Goal: Find specific page/section: Find specific page/section

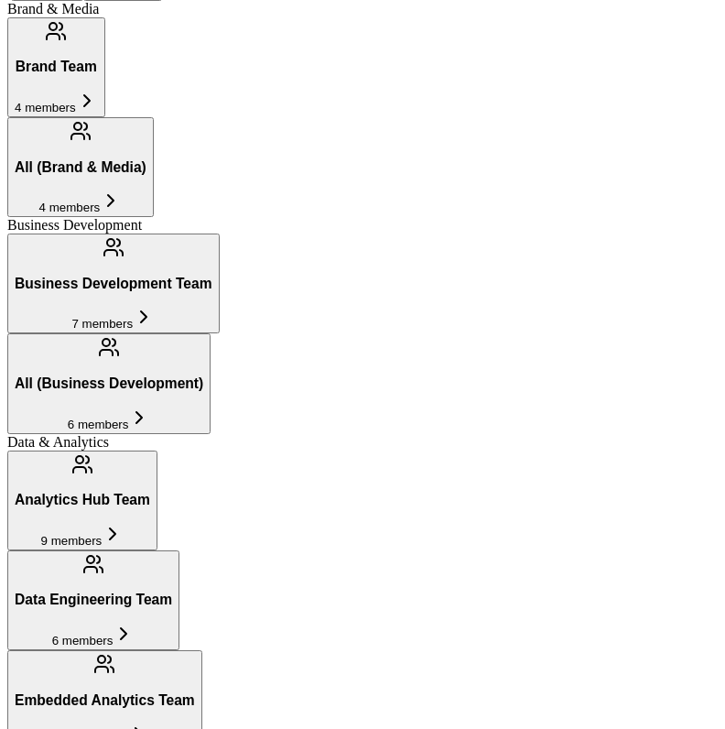
scroll to position [366, 0]
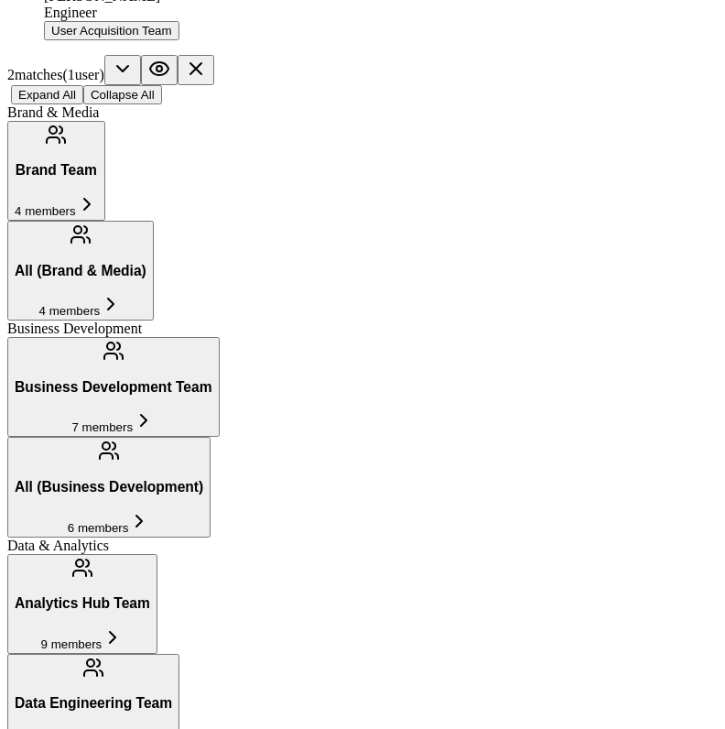
type input "[PERSON_NAME]"
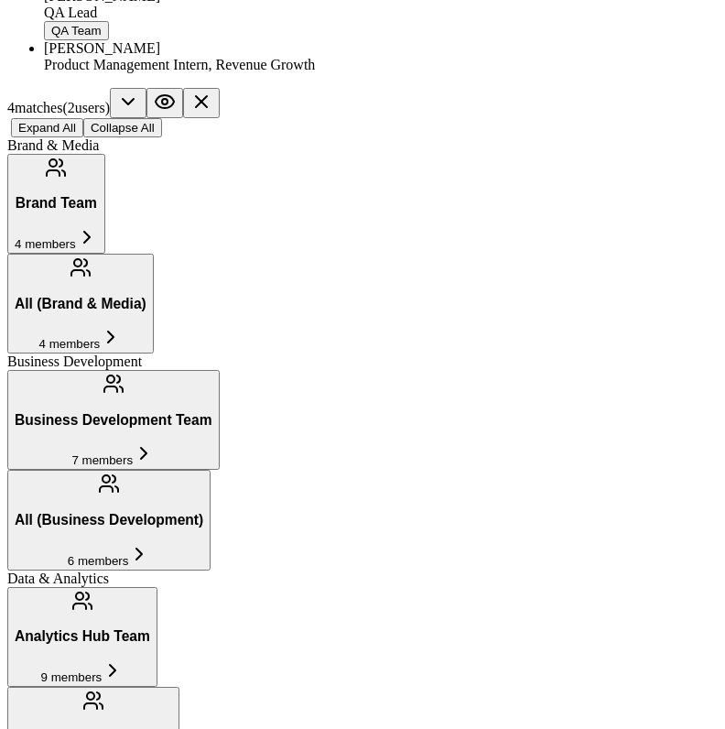
type input "[PERSON_NAME]"
click at [95, 73] on div "Product Management Intern, Revenue Growth" at bounding box center [381, 65] width 674 height 16
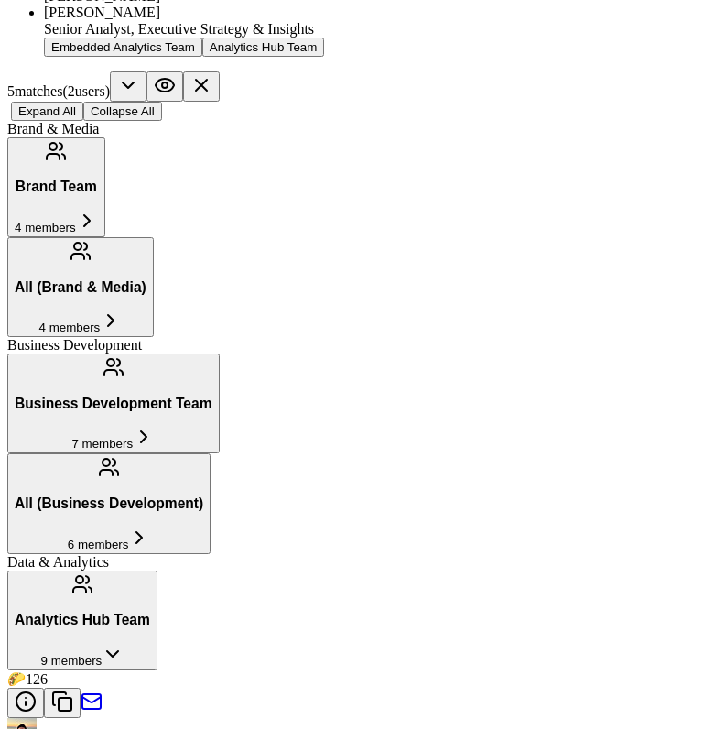
type input "[PERSON_NAME]"
click at [84, 21] on div "[PERSON_NAME]" at bounding box center [381, 13] width 674 height 16
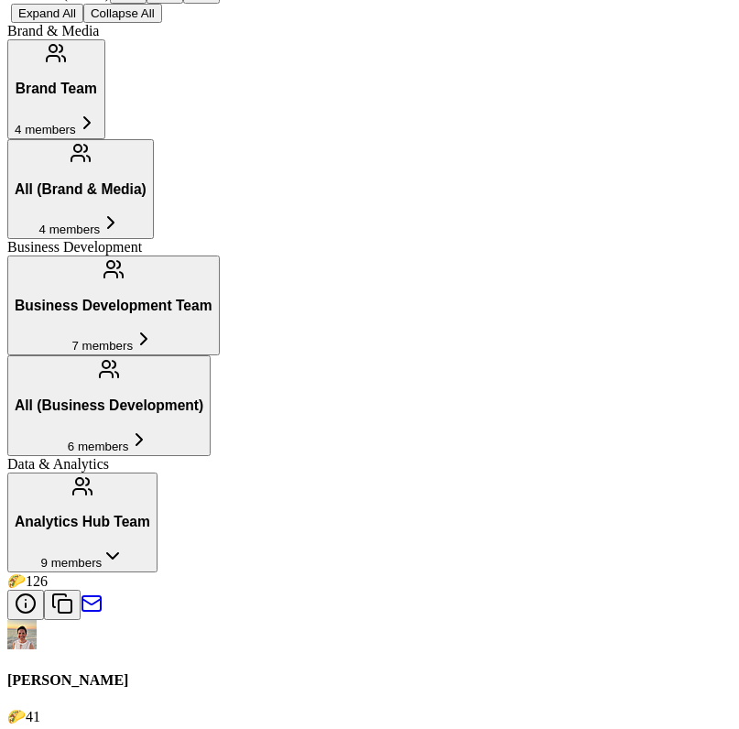
drag, startPoint x: 669, startPoint y: 195, endPoint x: 576, endPoint y: 189, distance: 92.7
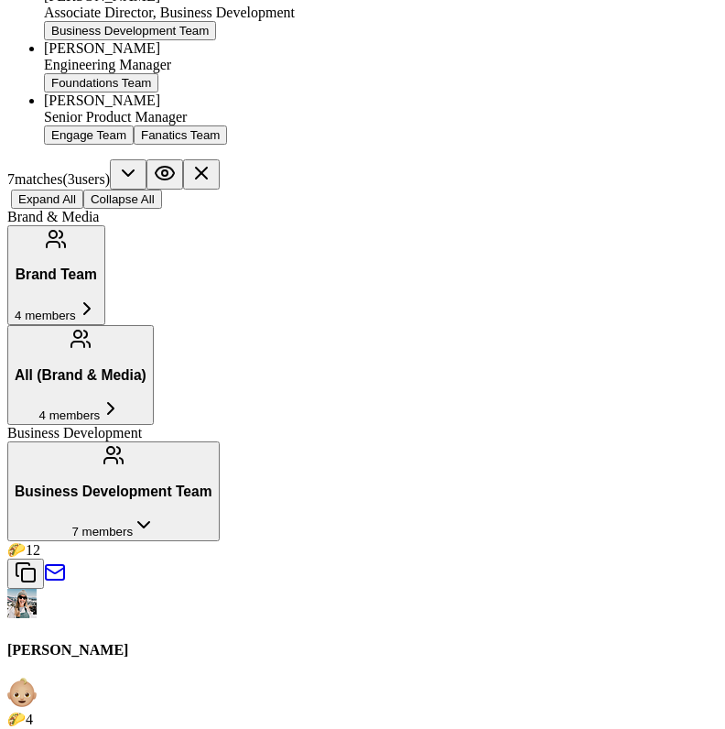
scroll to position [754, 0]
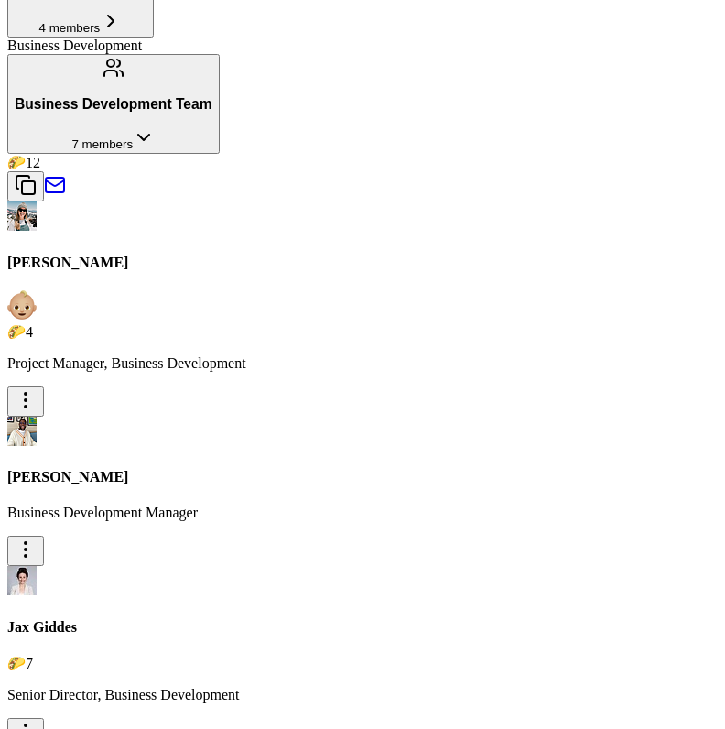
type input "jam"
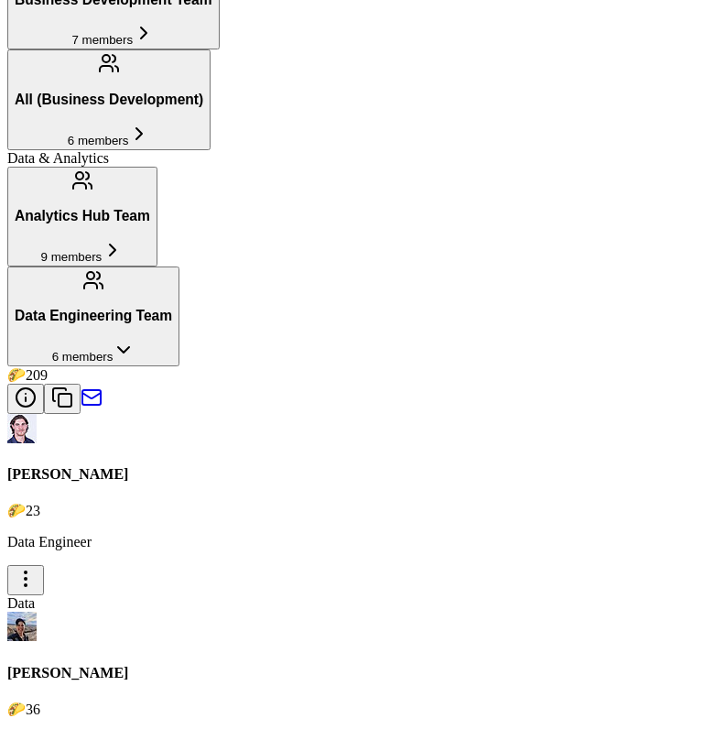
scroll to position [366, 0]
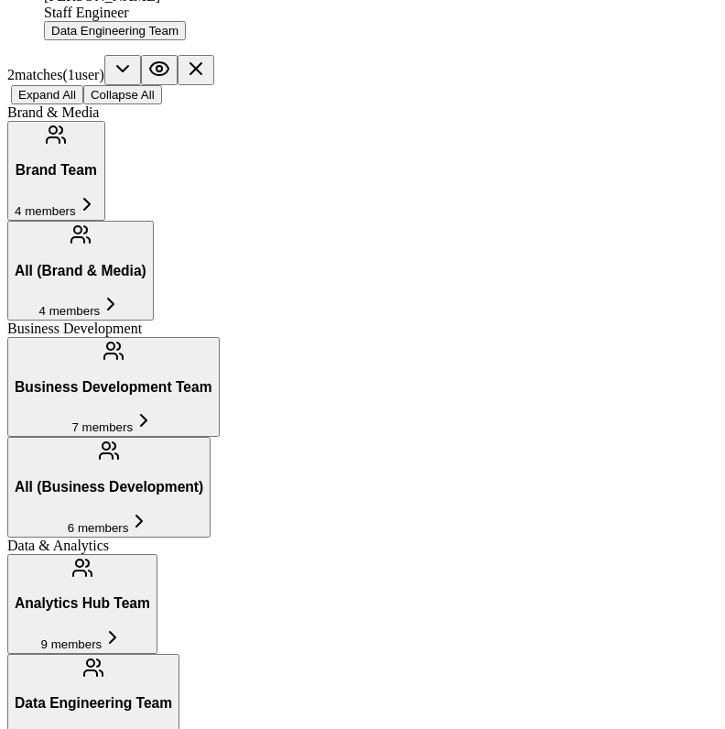
type input "miche"
type input "warr"
type input "mayu"
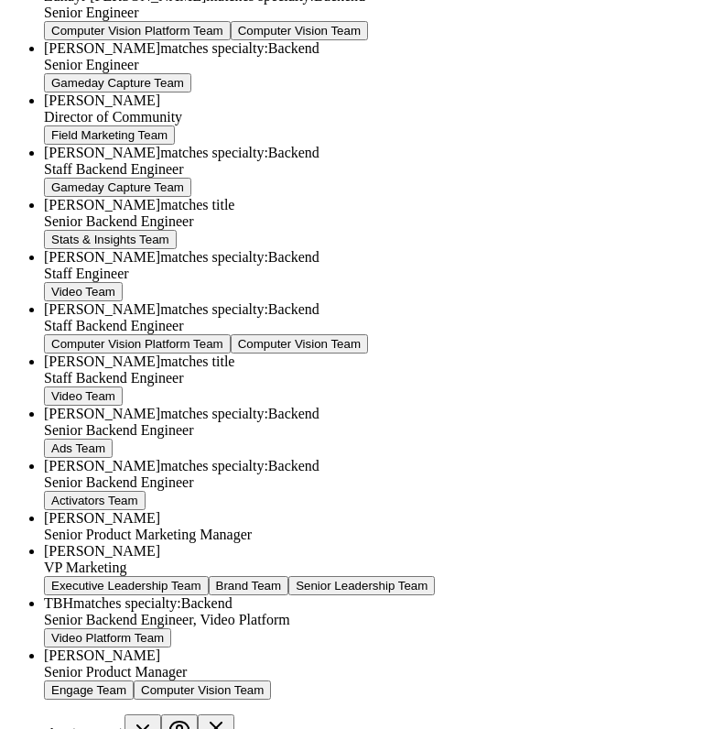
scroll to position [601, 0]
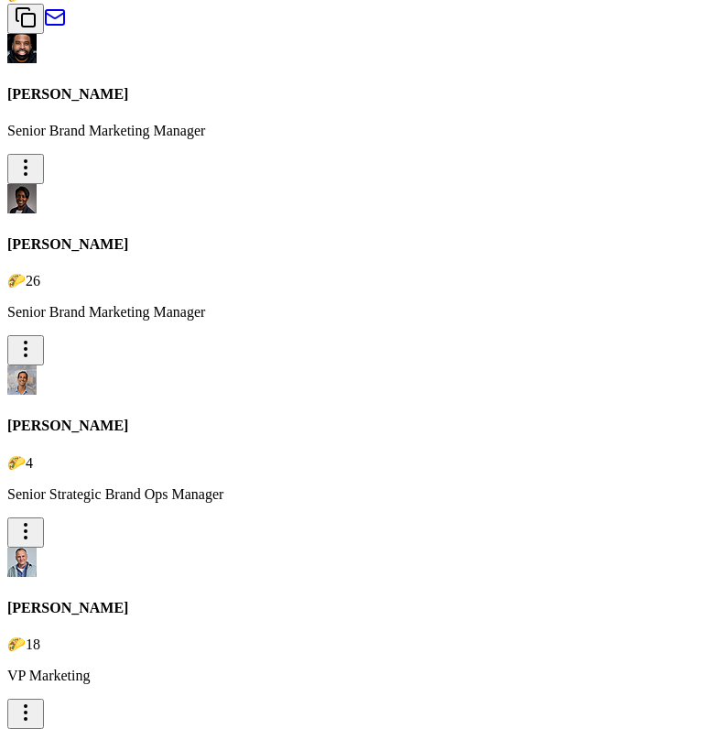
type input "[PERSON_NAME]"
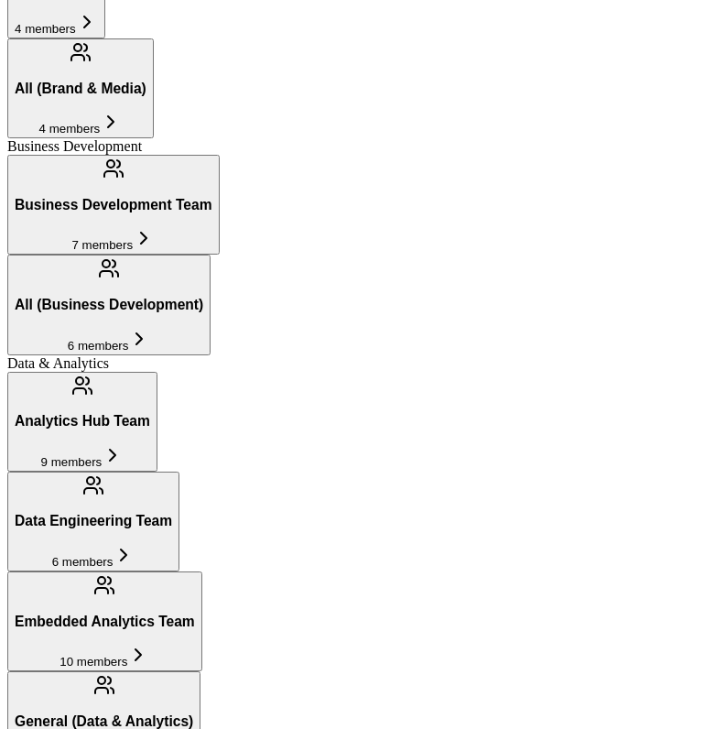
scroll to position [366, 0]
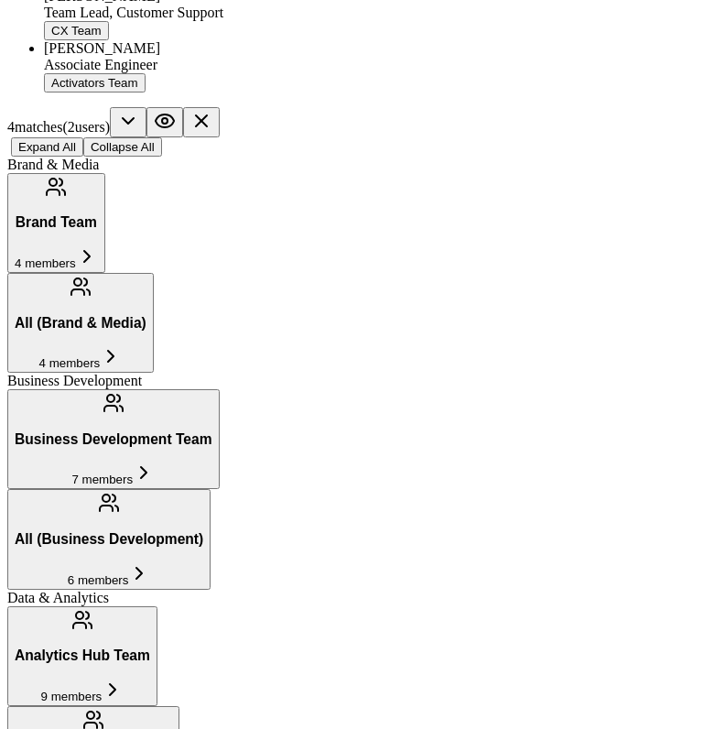
type input "eddi"
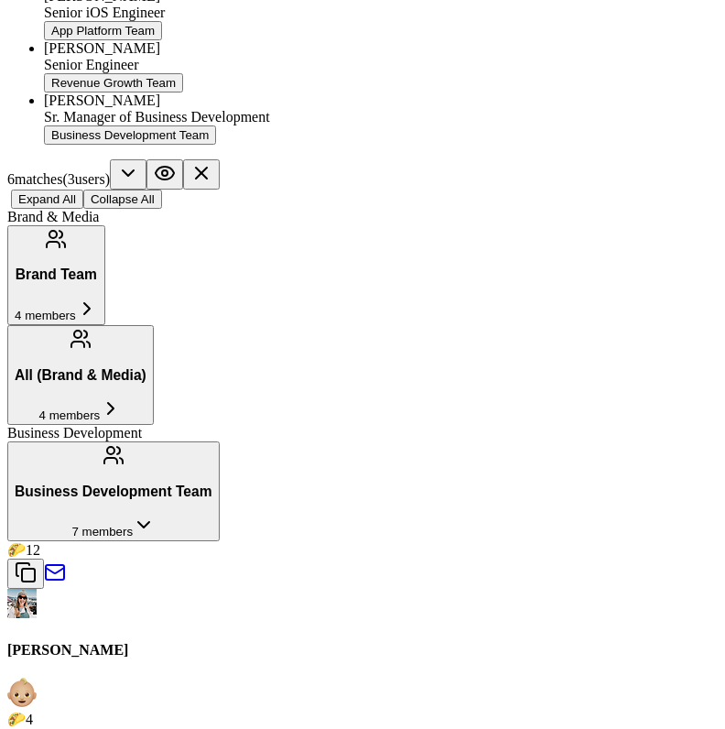
scroll to position [754, 0]
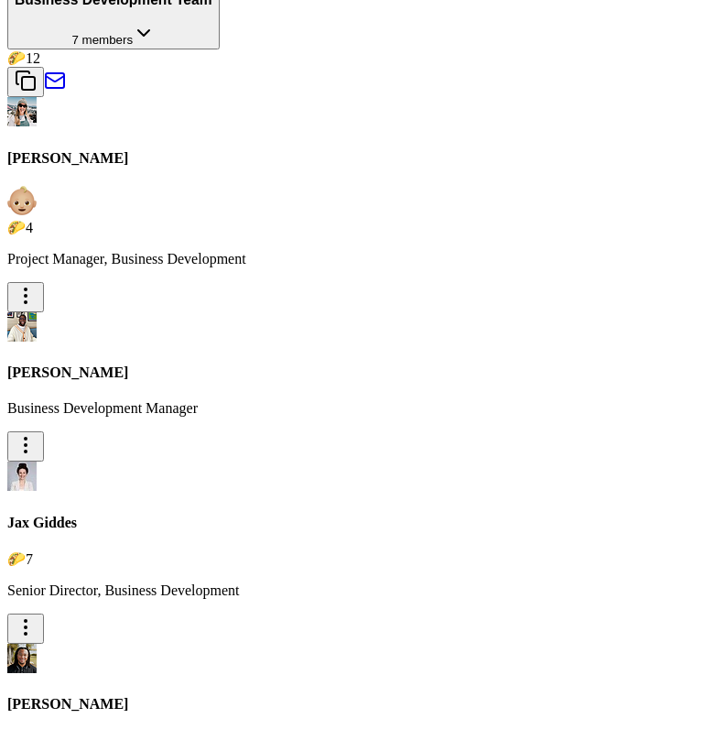
type input "trez"
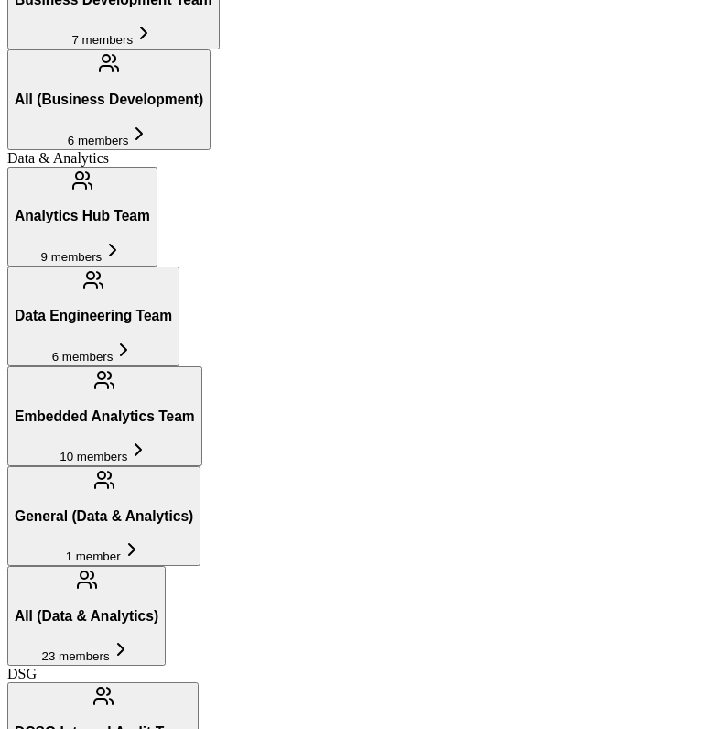
scroll to position [366, 0]
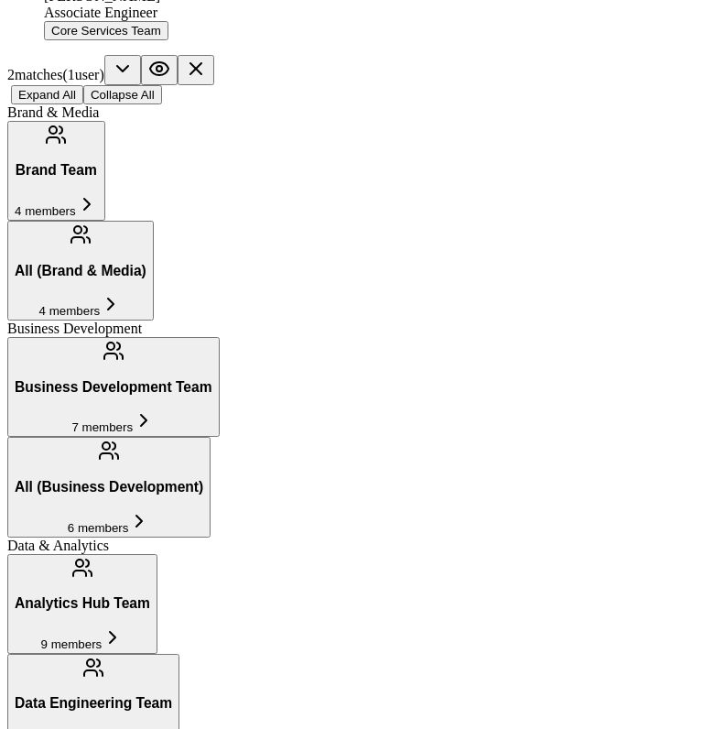
type input "mast"
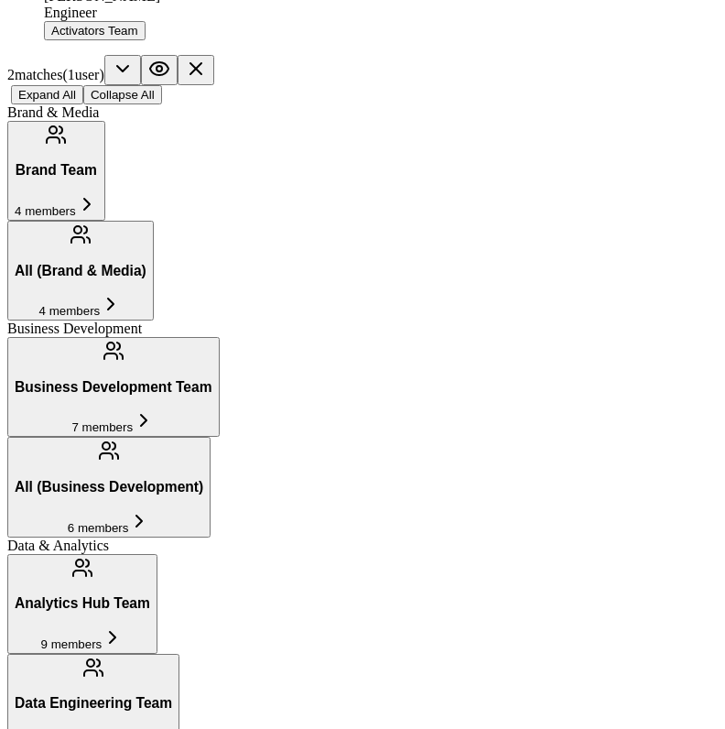
type input "[PERSON_NAME]"
type input "meisl"
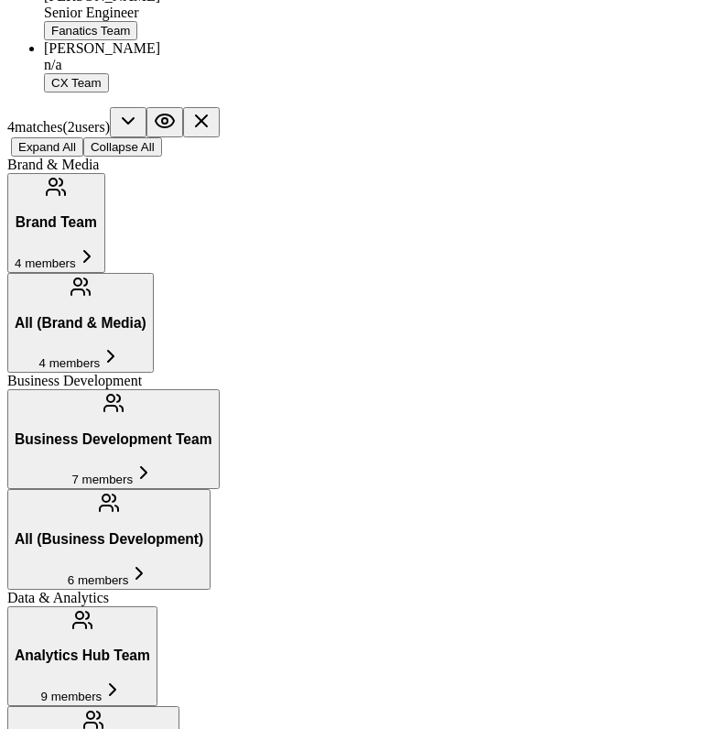
type input "[PERSON_NAME]"
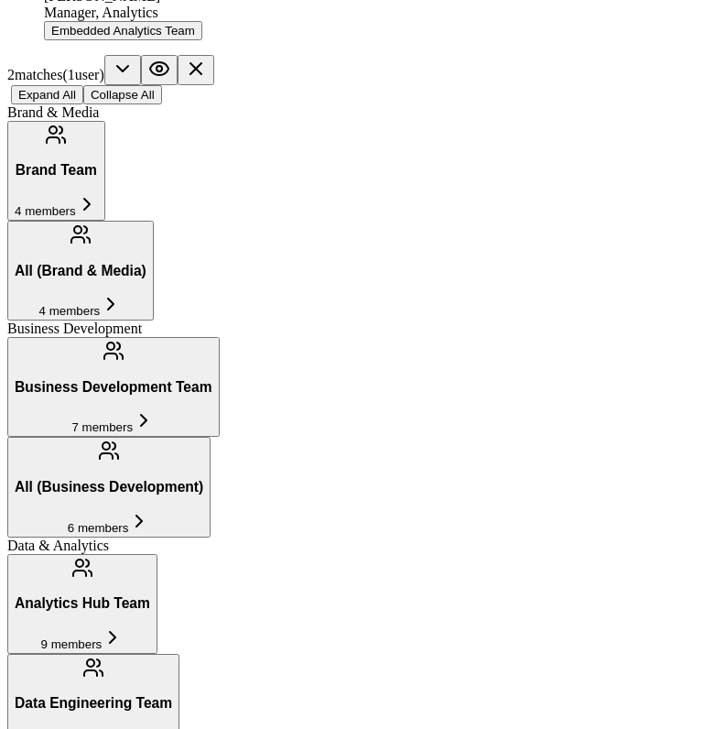
type input "nik"
type input "jace"
type input "zaid"
type input "milli"
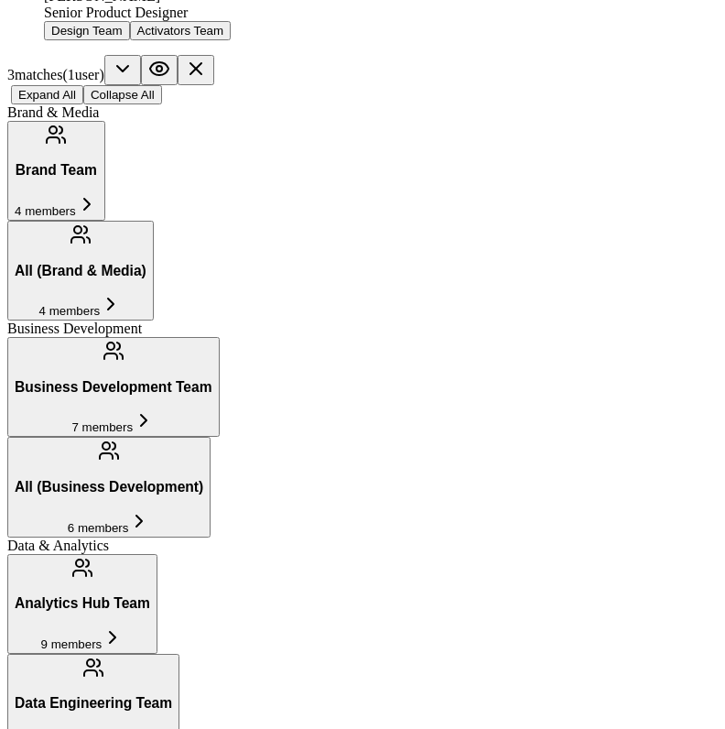
type input "[PERSON_NAME]"
type input "sz"
type input "[PERSON_NAME]"
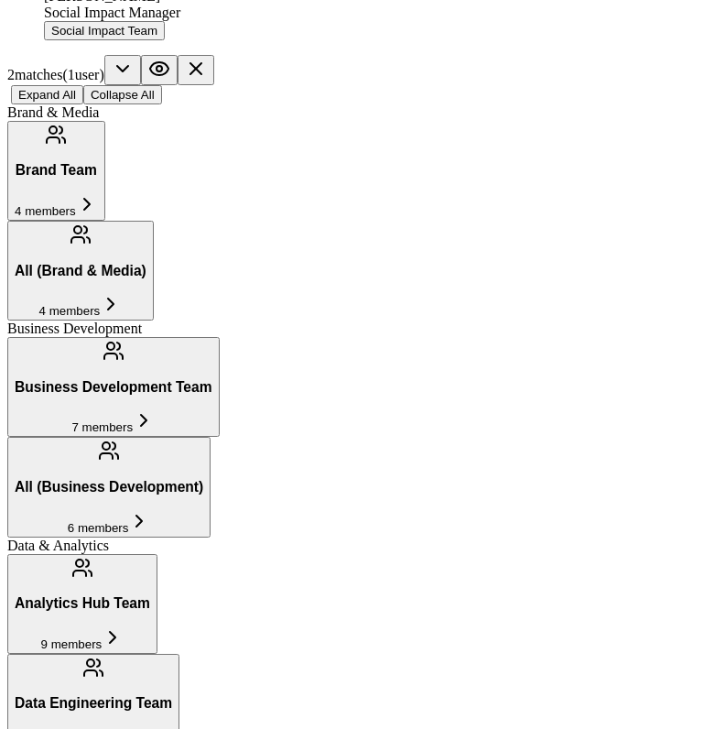
click at [92, 40] on button "Social Impact Team" at bounding box center [104, 30] width 121 height 19
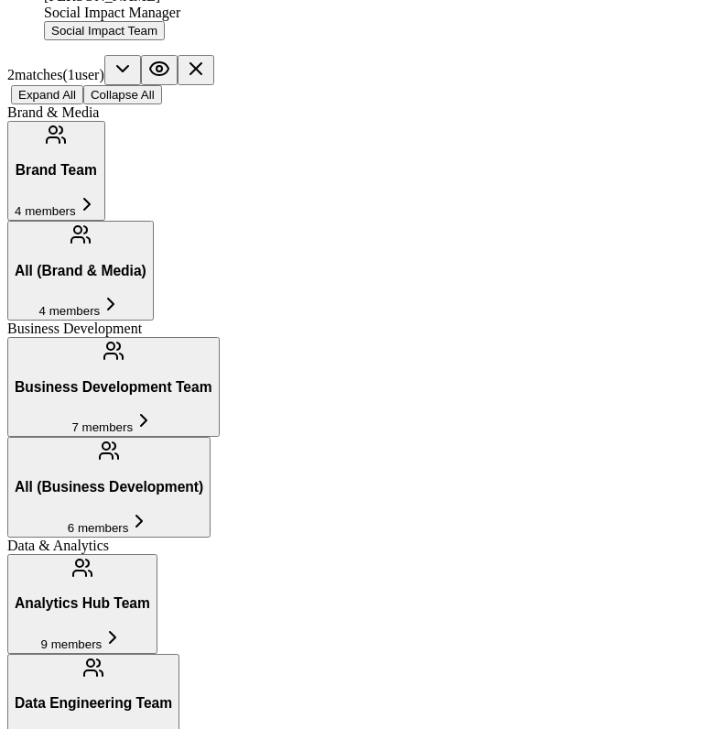
click at [95, 21] on div "Social Impact Manager" at bounding box center [381, 13] width 674 height 16
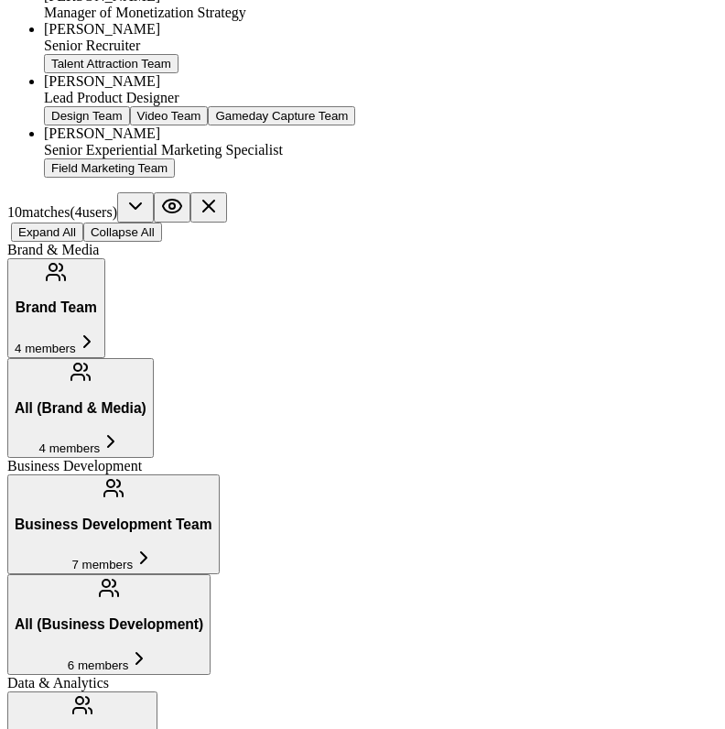
type input "[PERSON_NAME]"
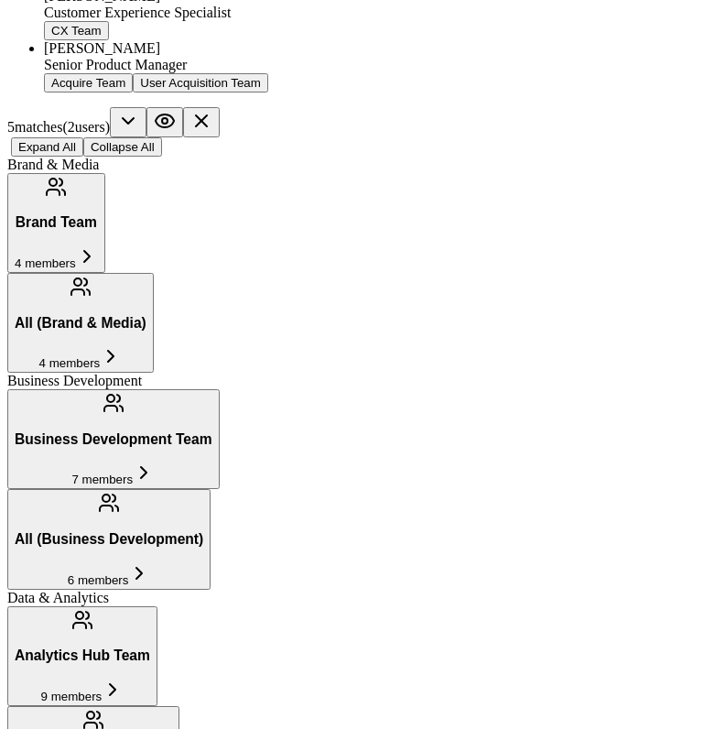
type input "asha"
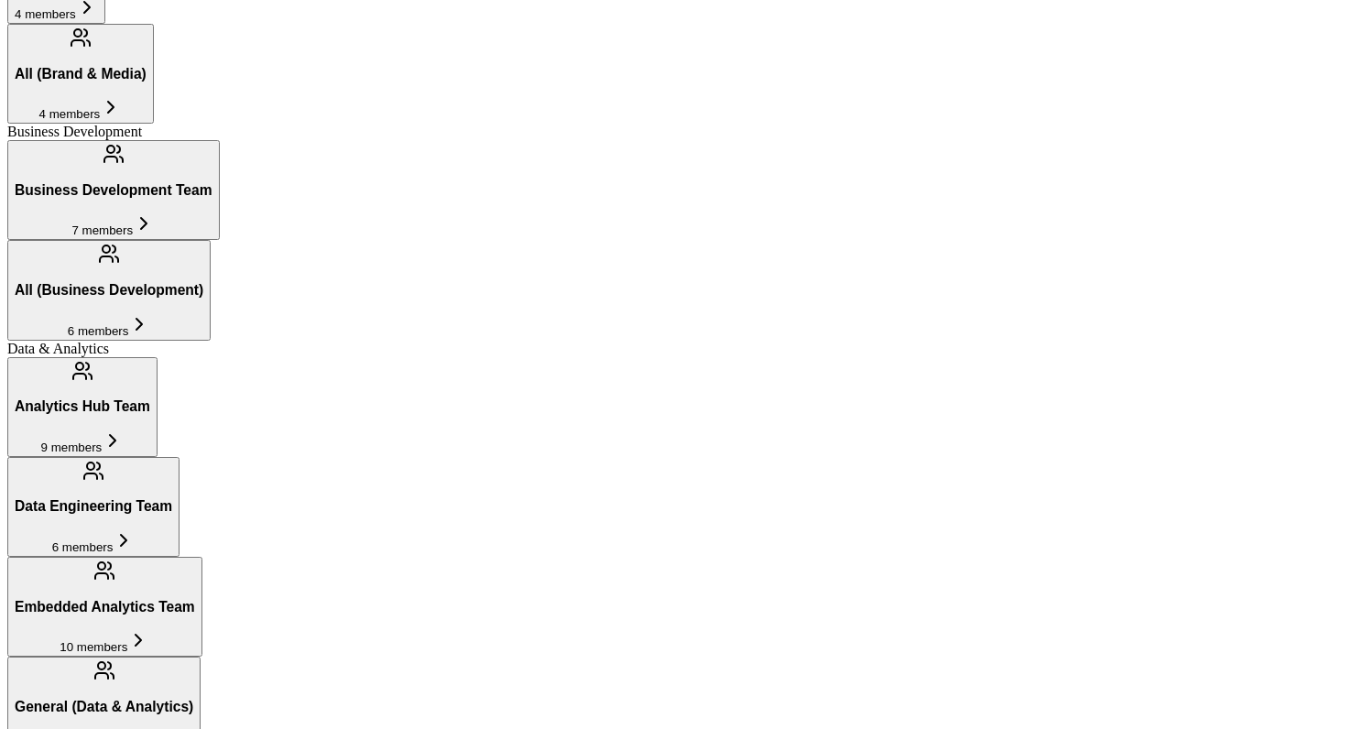
scroll to position [534, 0]
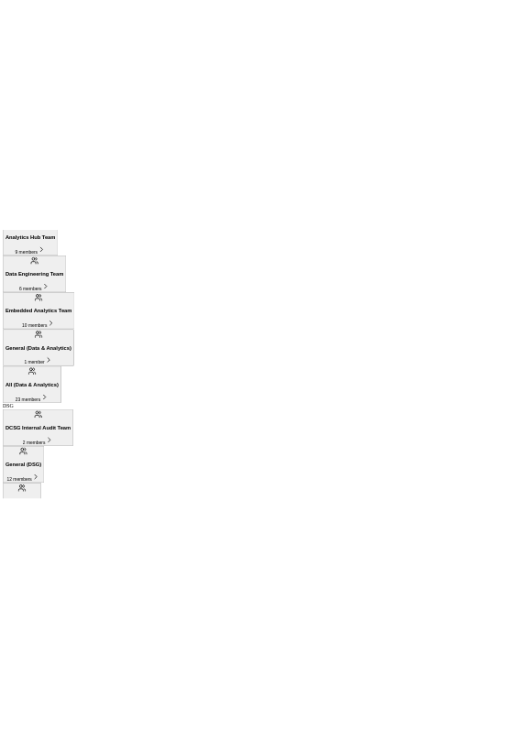
scroll to position [898, 0]
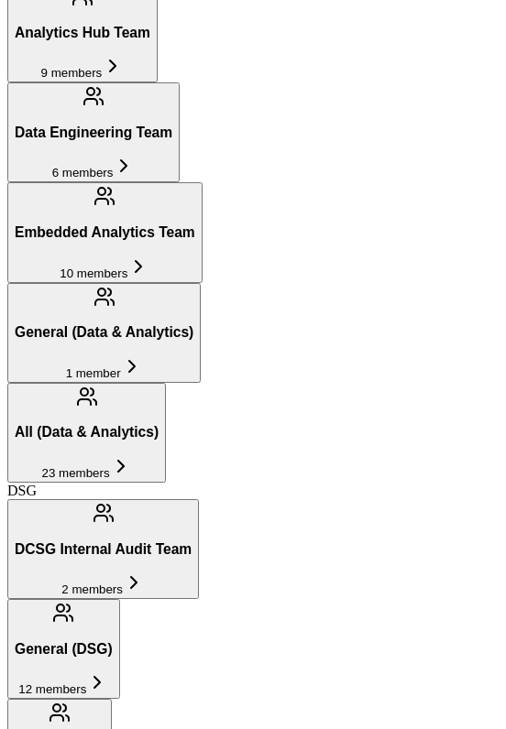
type input "warn"
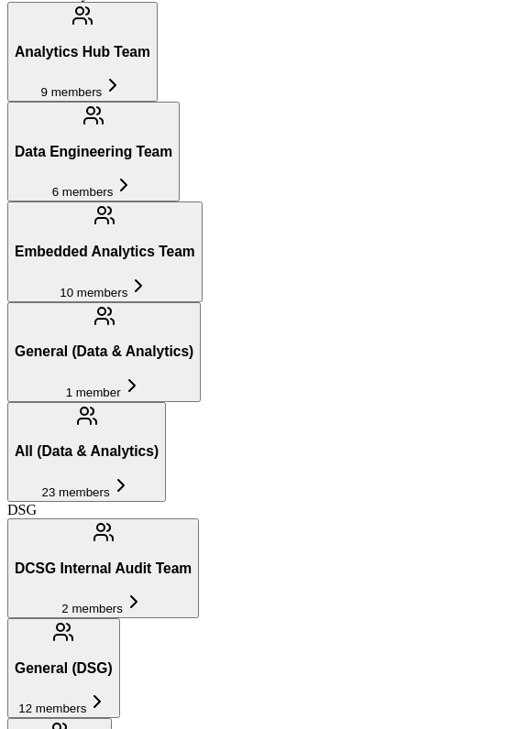
type input "murph"
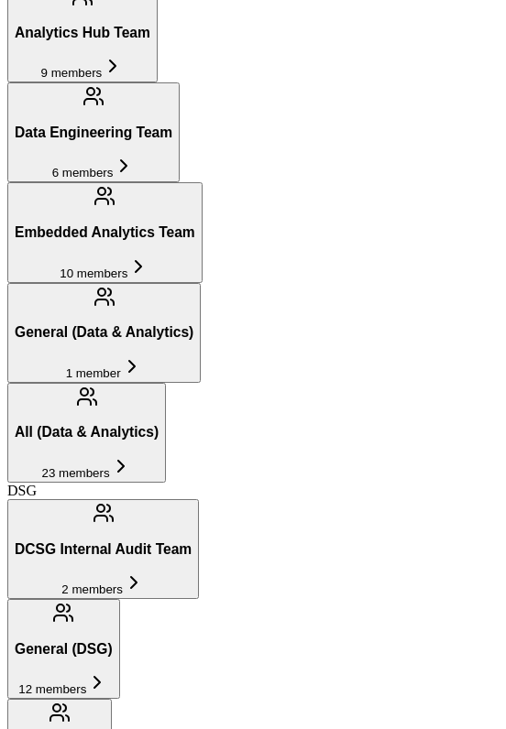
type input "spee"
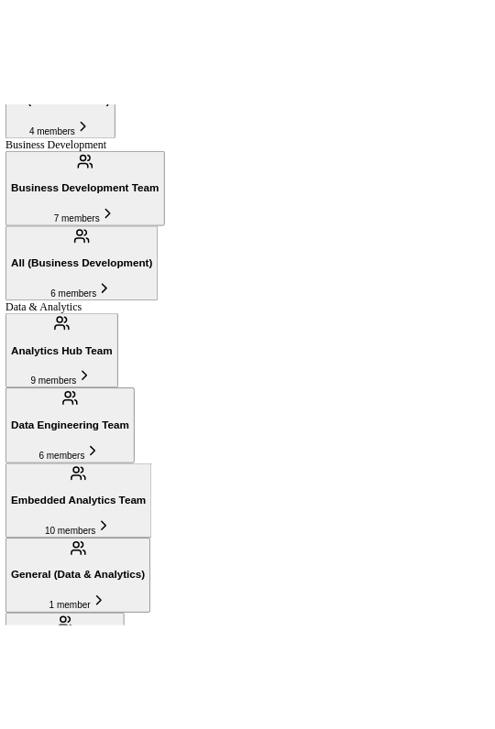
scroll to position [842, 0]
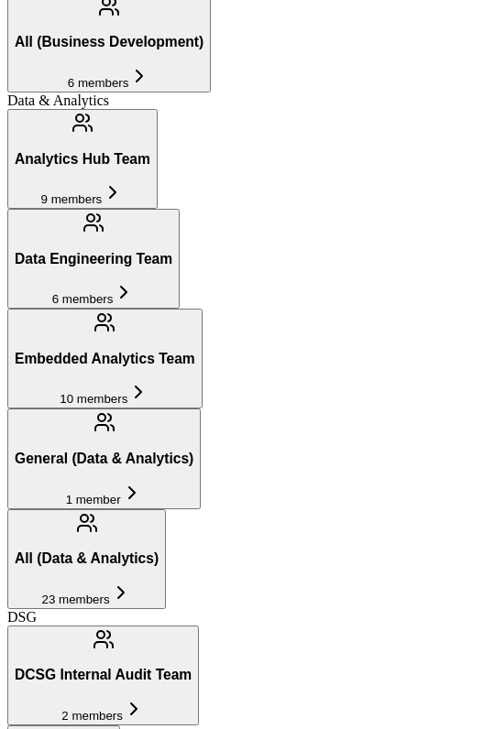
type input "bart"
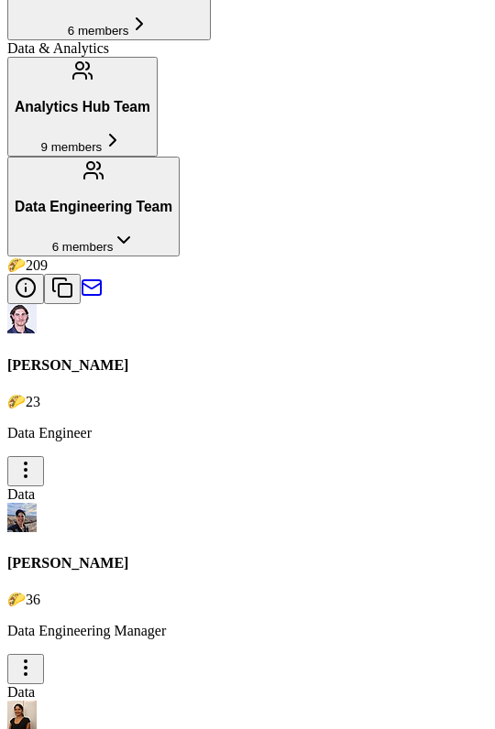
scroll to position [2764, 0]
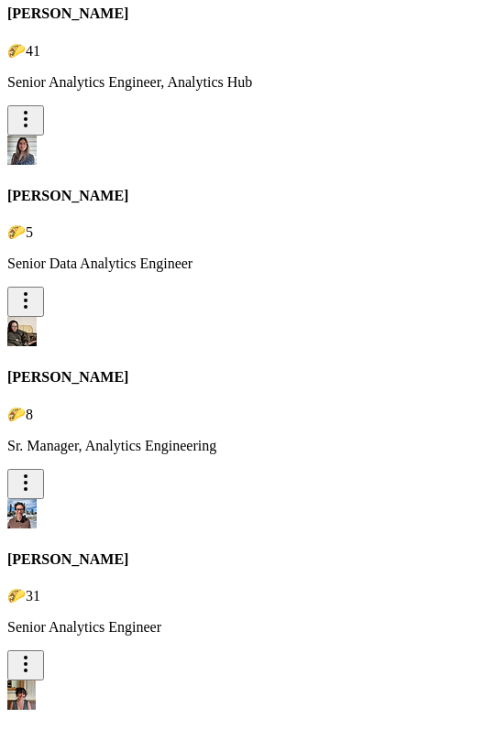
type input "kresc"
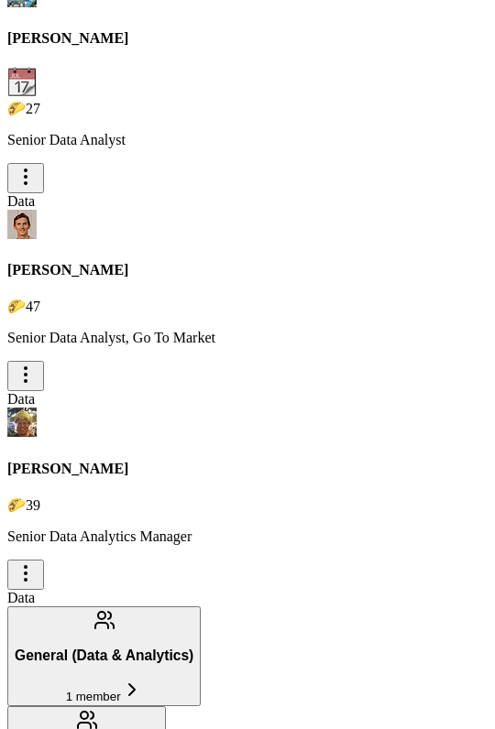
scroll to position [2984, 0]
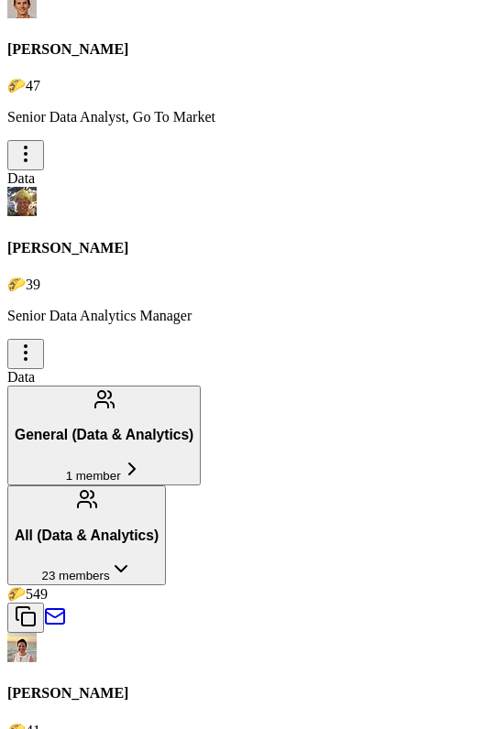
type input "nich"
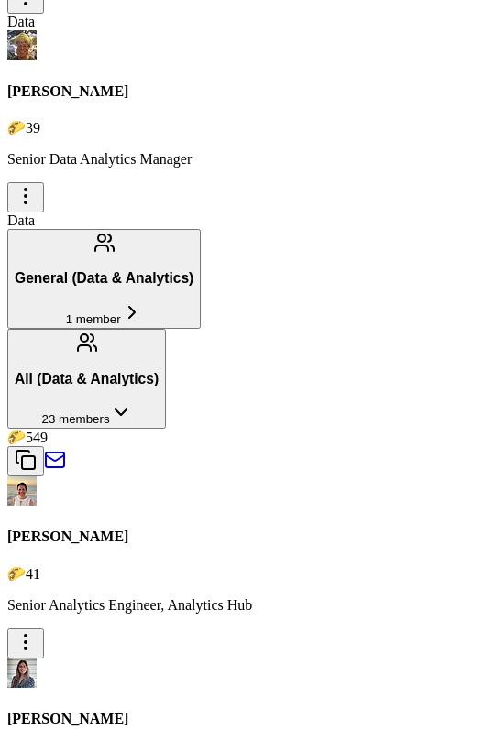
type input "[PERSON_NAME]"
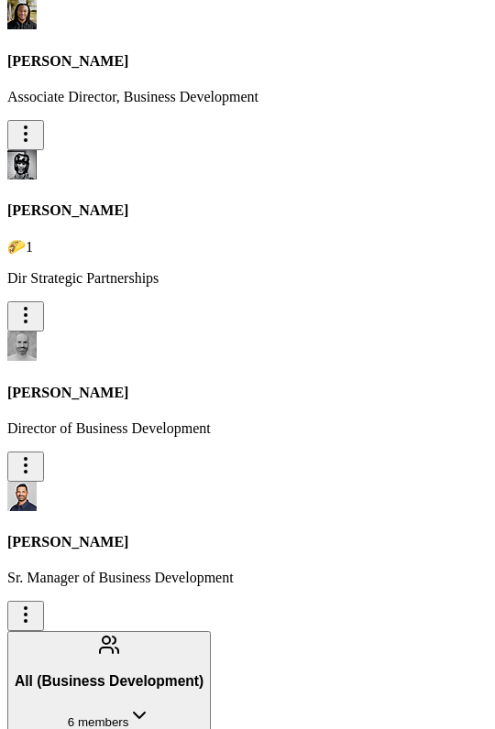
scroll to position [842, 0]
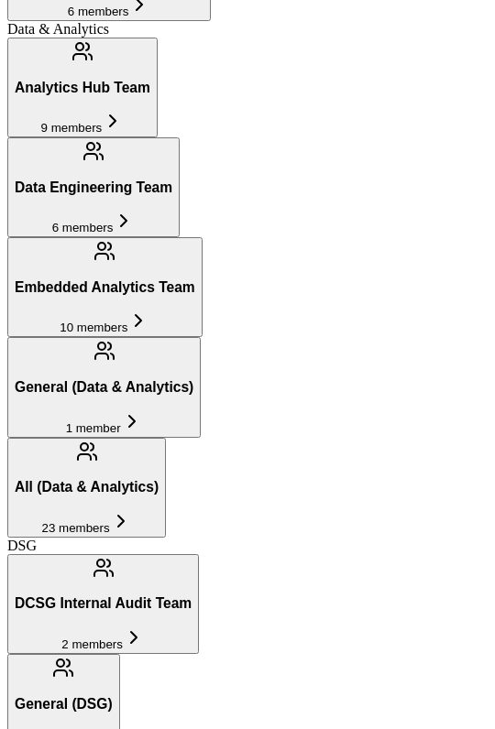
type input "palo"
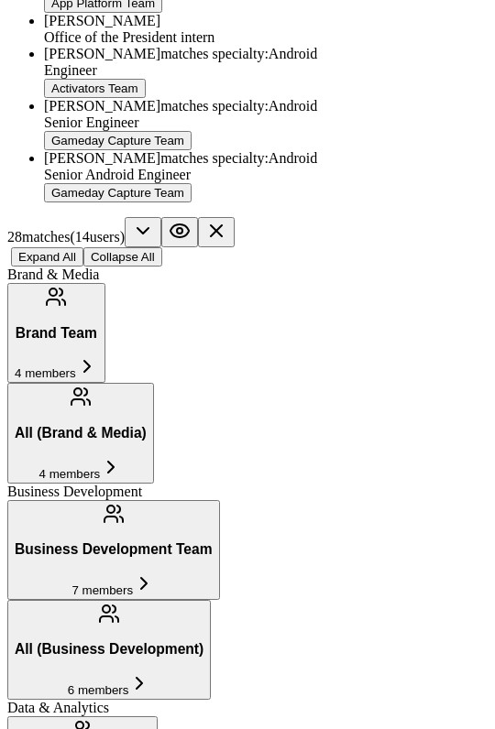
type input "dro"
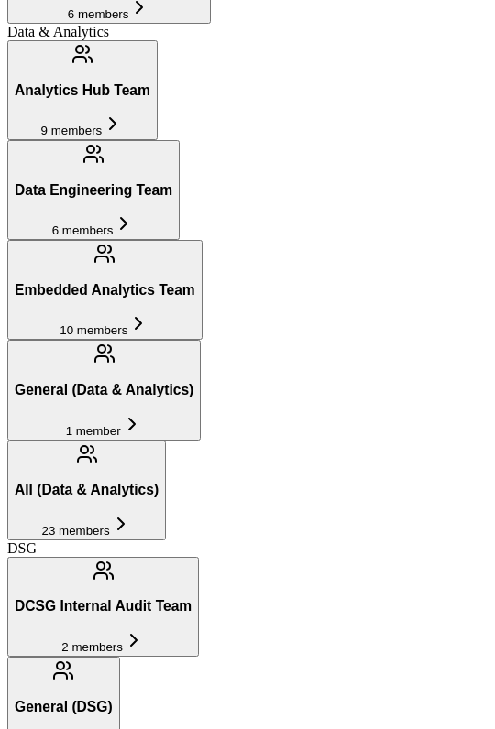
type input "gert"
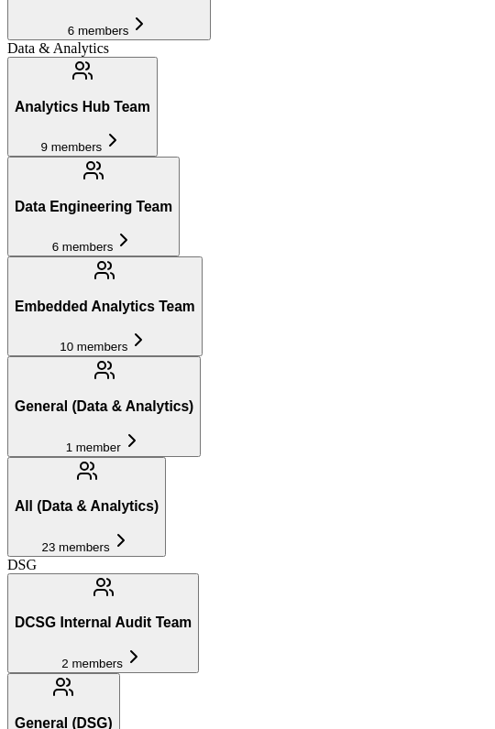
type input "merk"
type input "reyno"
type input "[PERSON_NAME]"
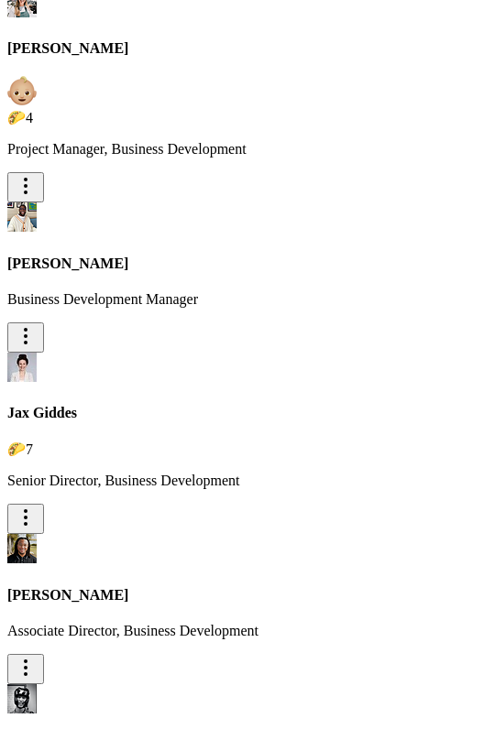
scroll to position [1565, 0]
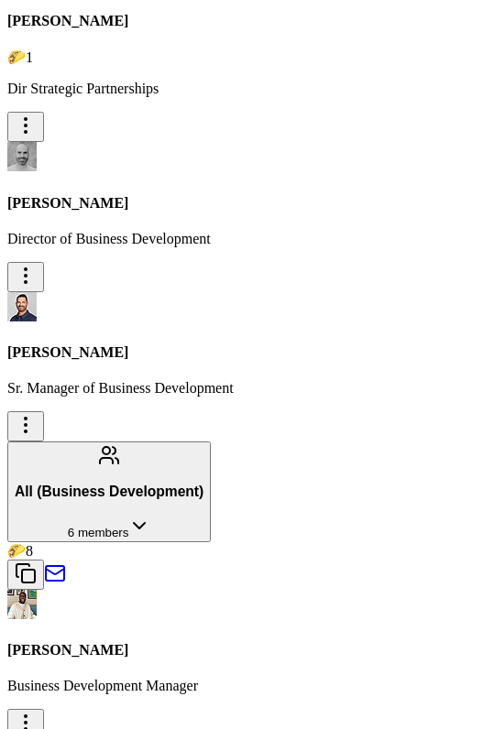
type input "dane"
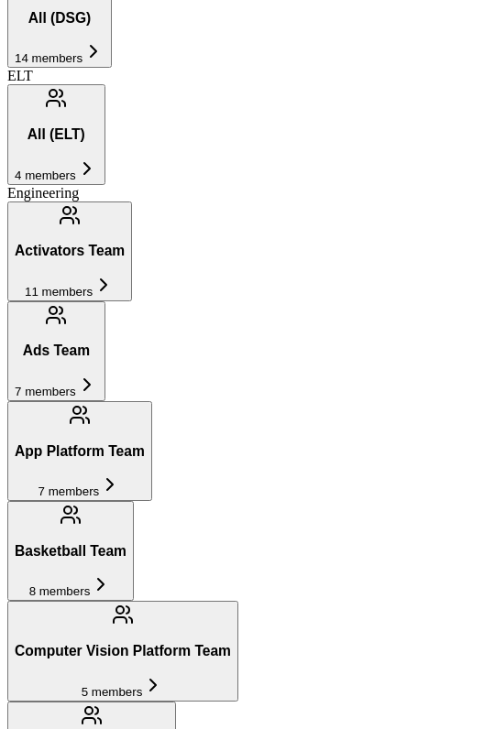
scroll to position [842, 0]
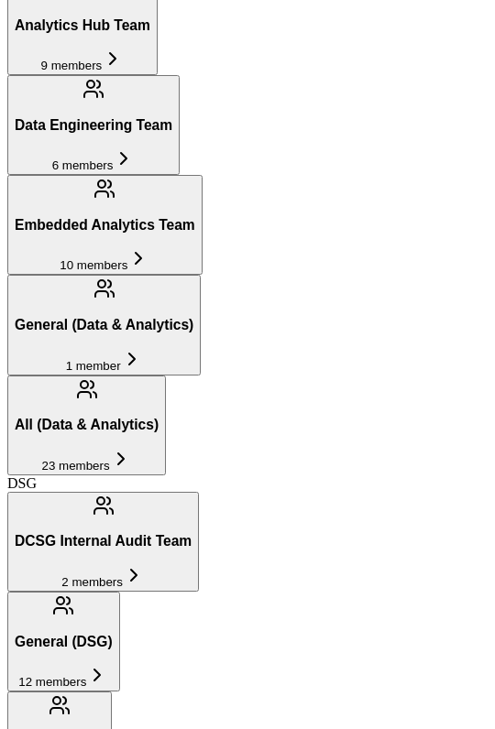
type input "carumey"
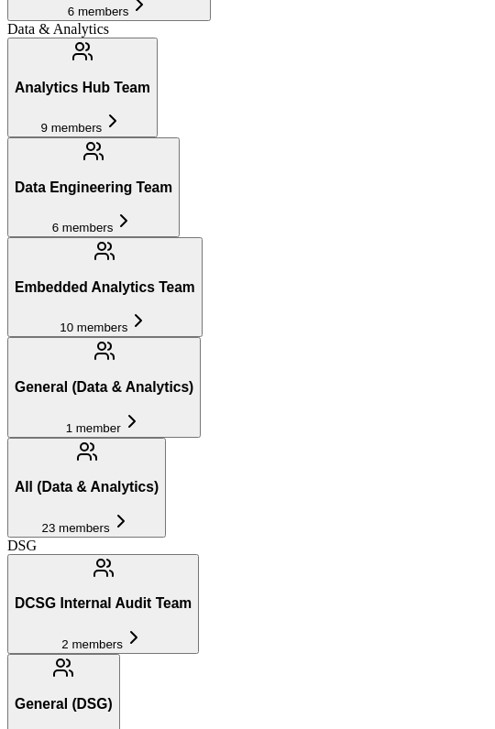
type input "[PERSON_NAME]"
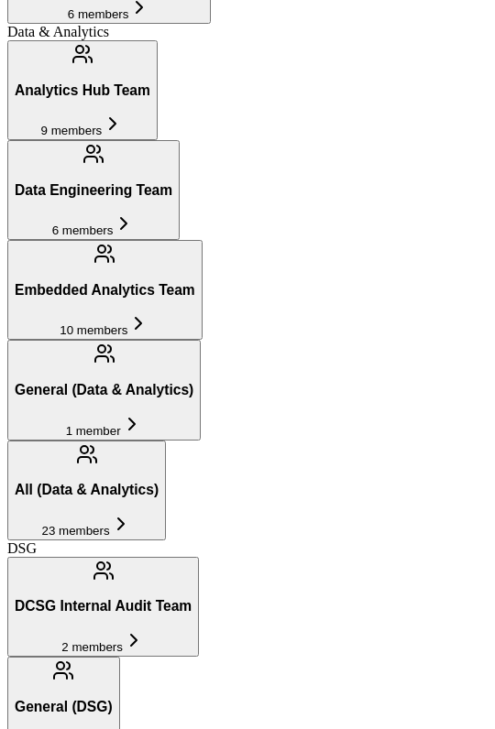
type input "peyt"
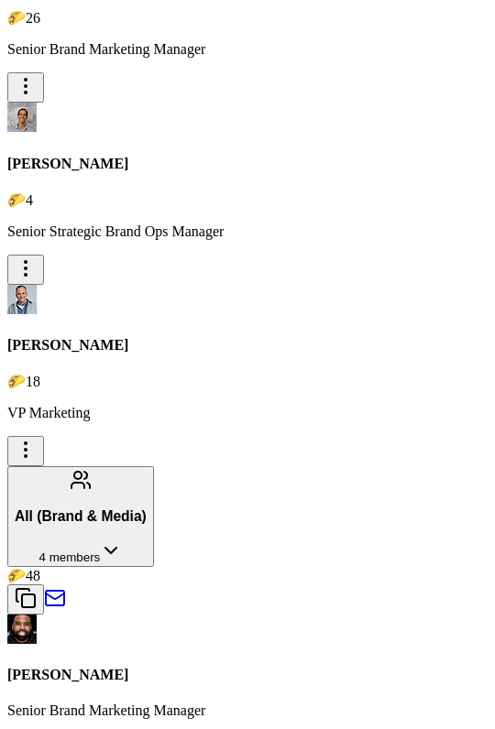
scroll to position [1312, 0]
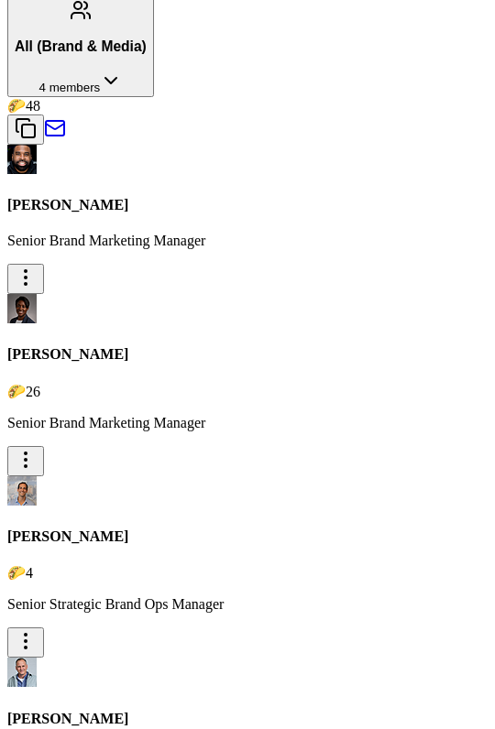
type input "[PERSON_NAME]"
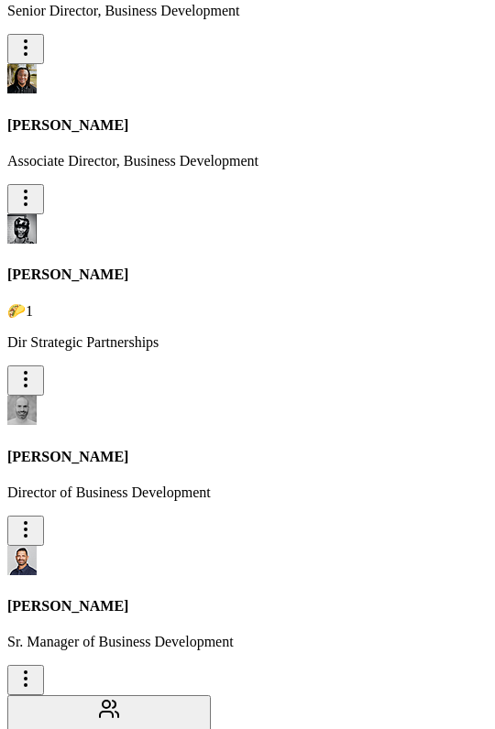
scroll to position [1229, 0]
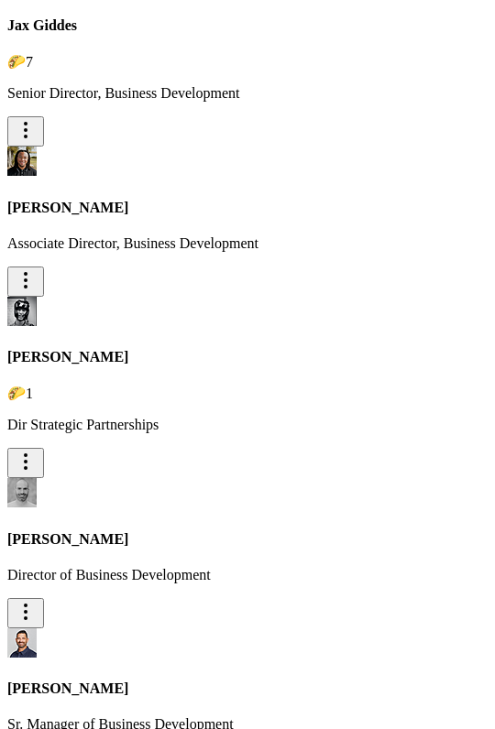
type input "[PERSON_NAME]"
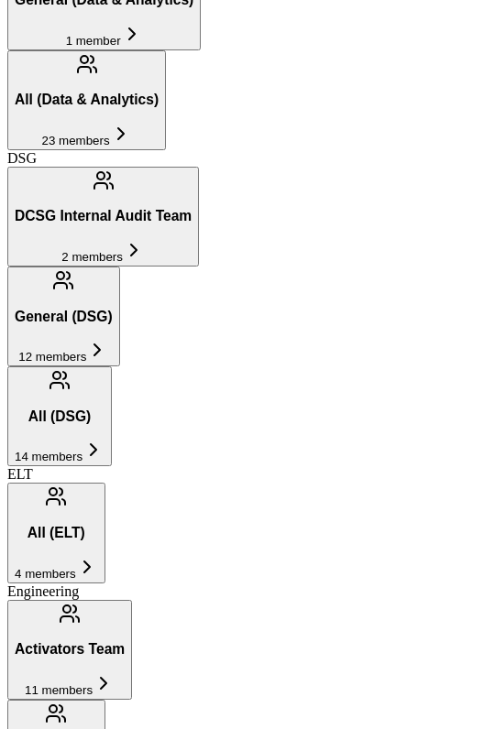
scroll to position [842, 0]
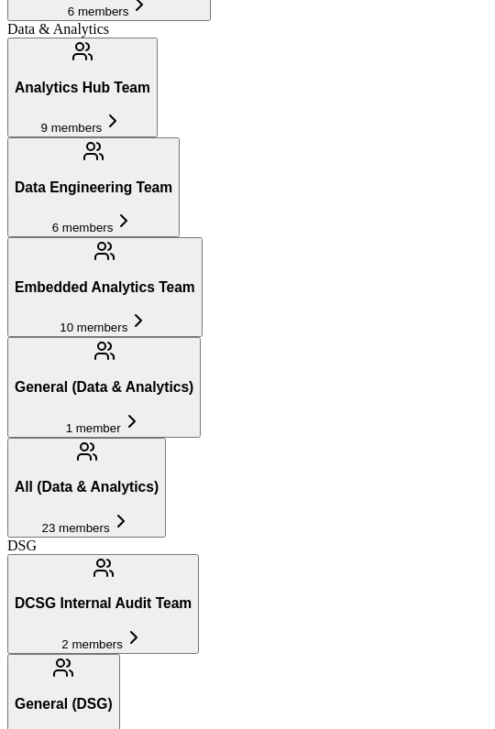
type input "[PERSON_NAME]"
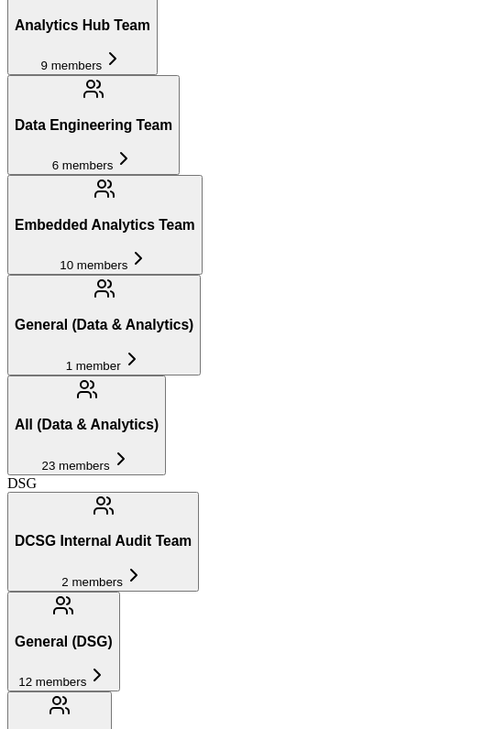
type input "[PERSON_NAME]"
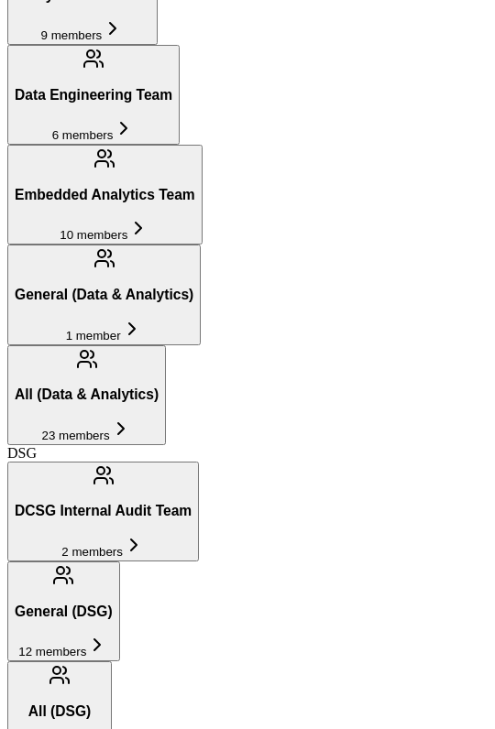
type input "[PERSON_NAME]"
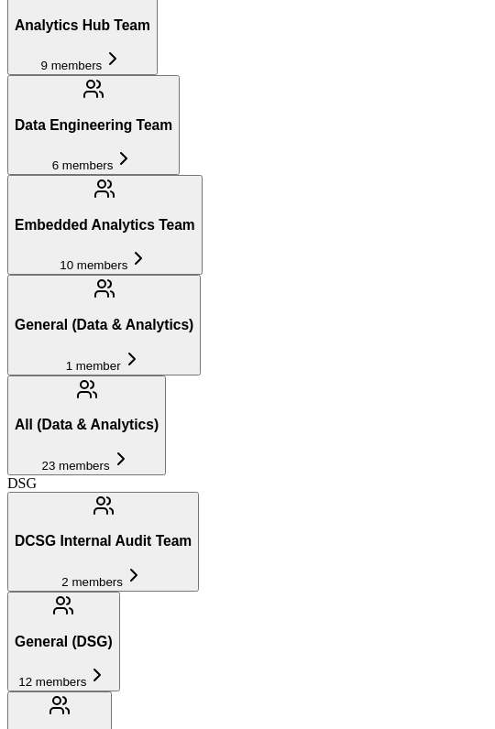
type input "[PERSON_NAME]"
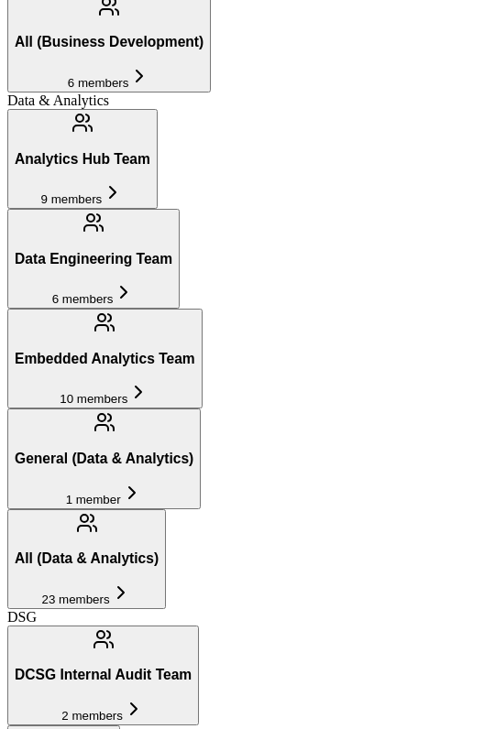
type input "[PERSON_NAME]"
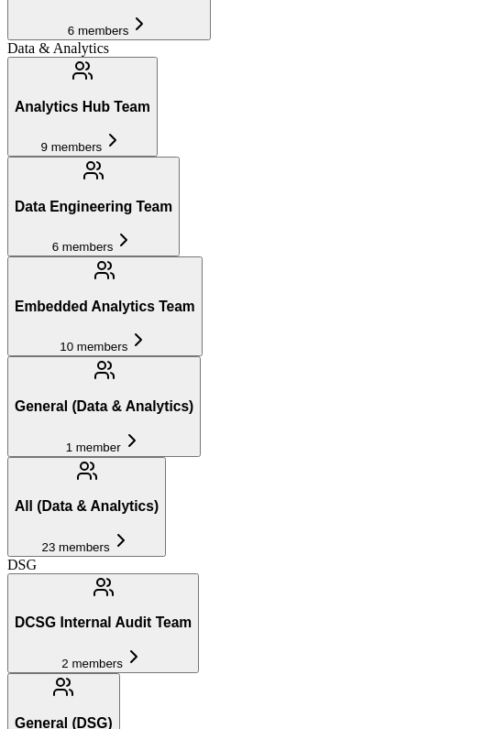
type input "[PERSON_NAME]"
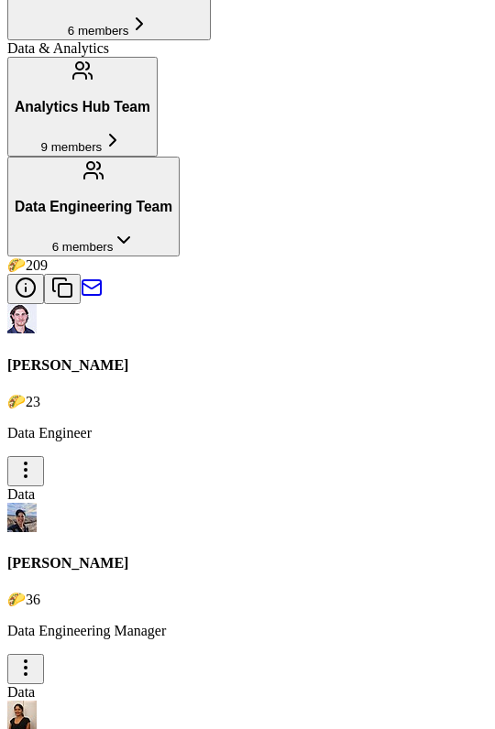
scroll to position [2764, 0]
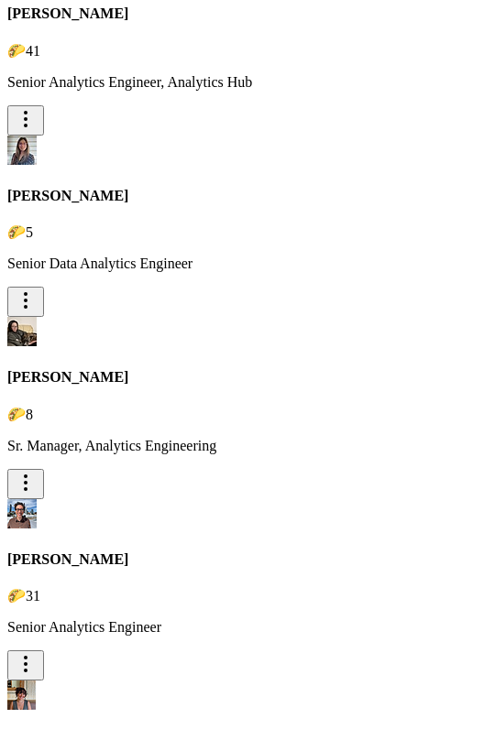
type input "eys"
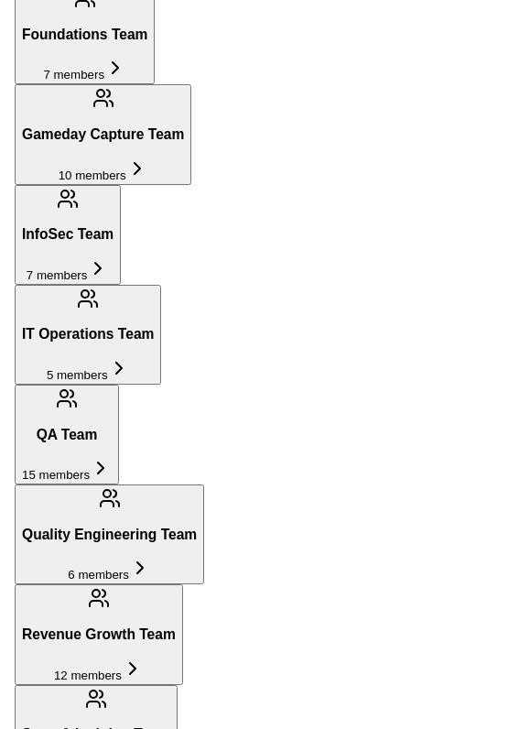
scroll to position [842, 0]
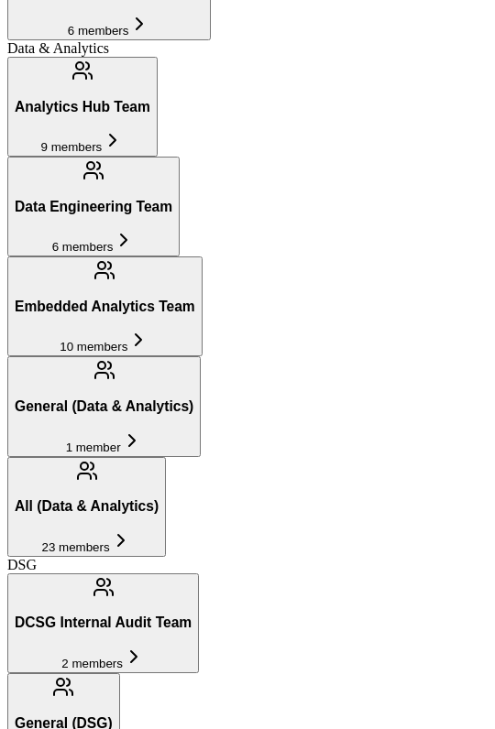
type input "avile"
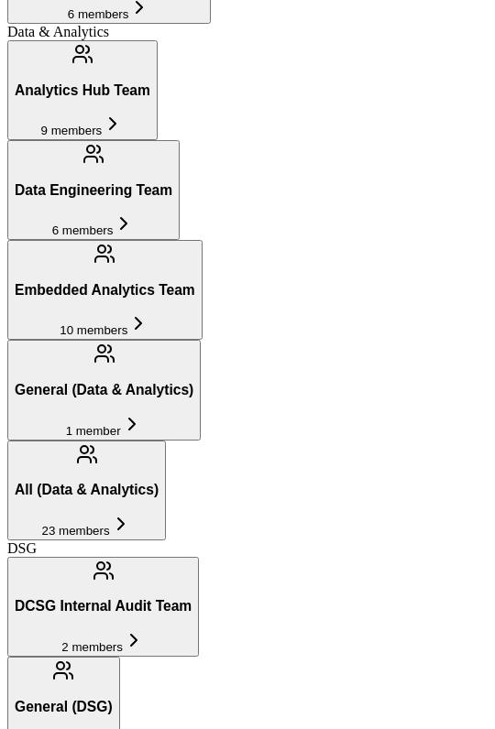
type input "[PERSON_NAME]"
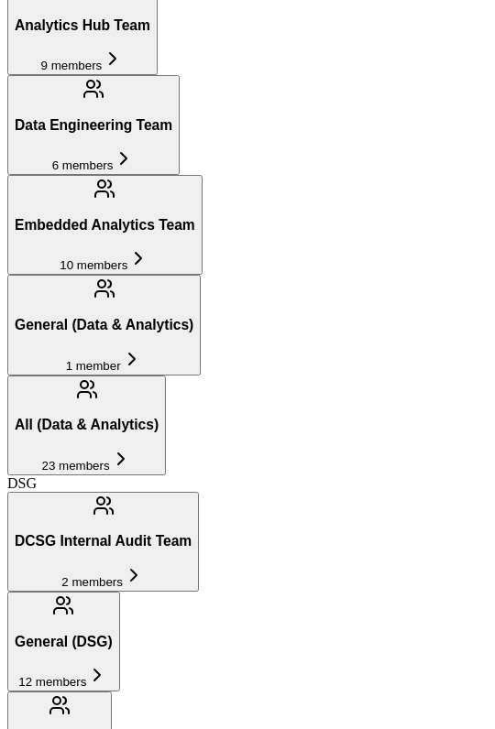
type input "twisha"
type input "[PERSON_NAME]"
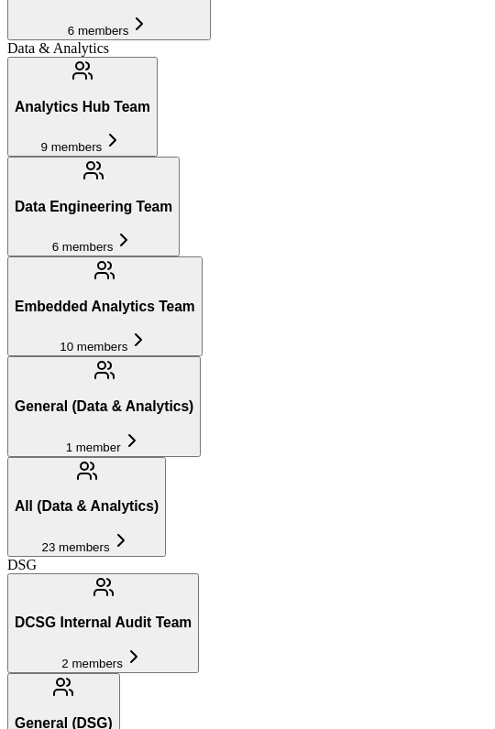
type input "[PERSON_NAME]"
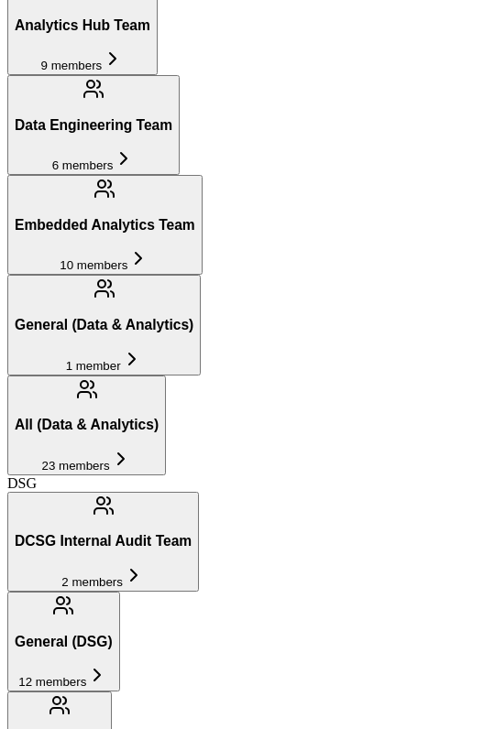
type input "[PERSON_NAME]"
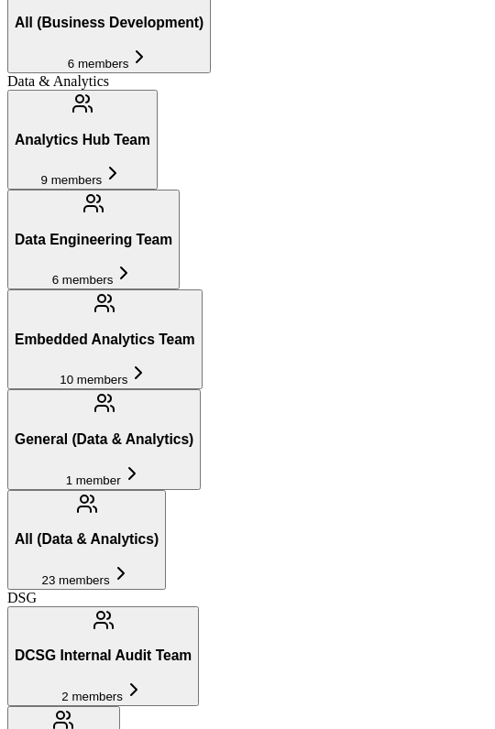
type input "sei"
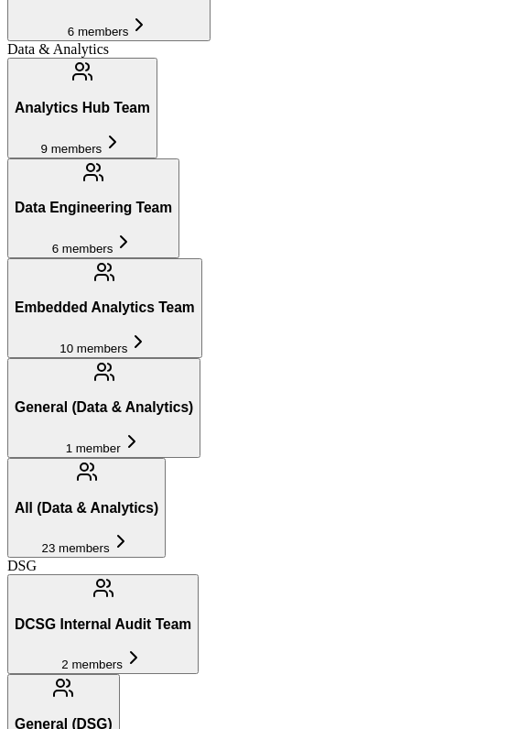
type input "[PERSON_NAME]"
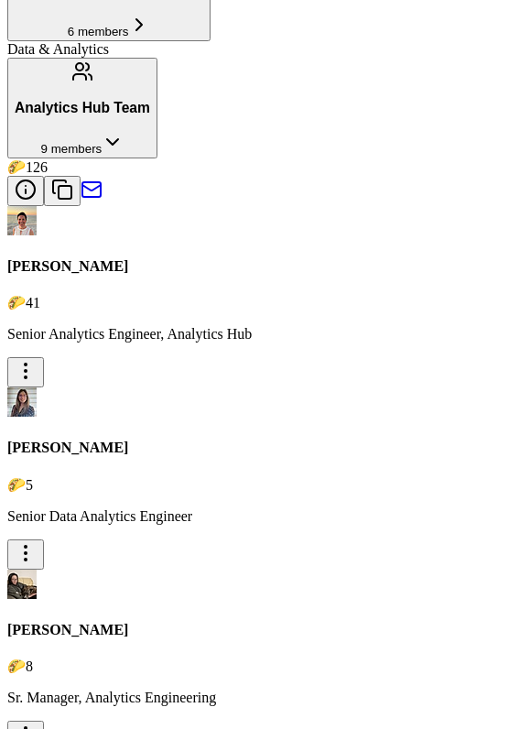
scroll to position [3508, 0]
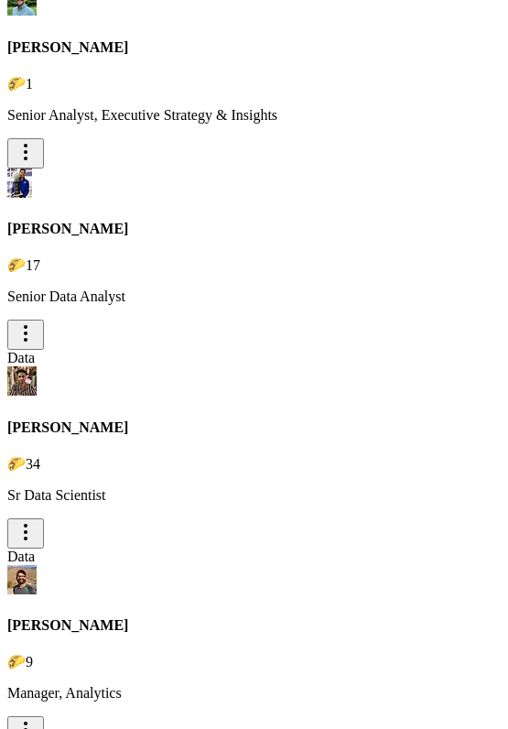
type input "[PERSON_NAME]"
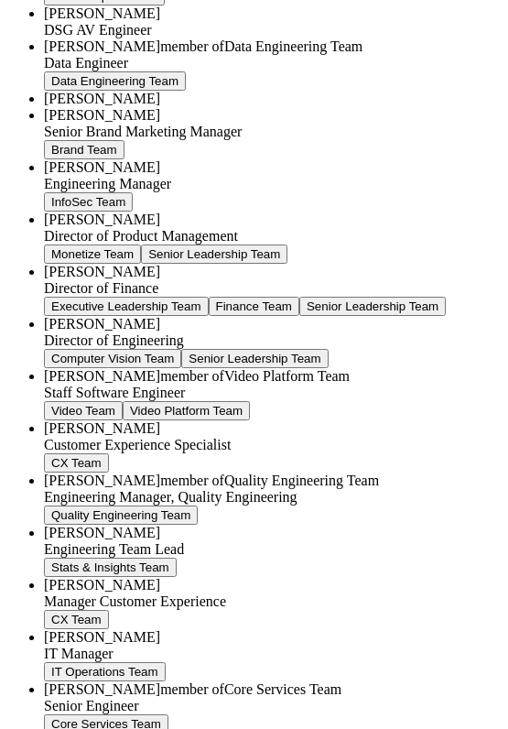
type input "a"
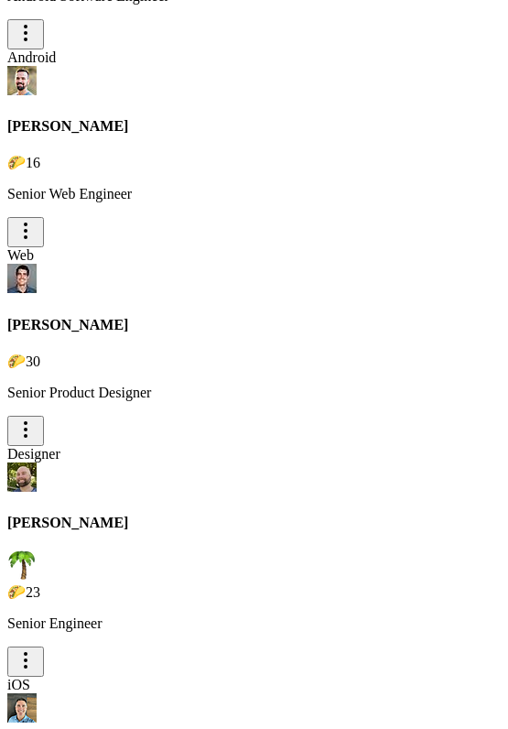
scroll to position [842, 0]
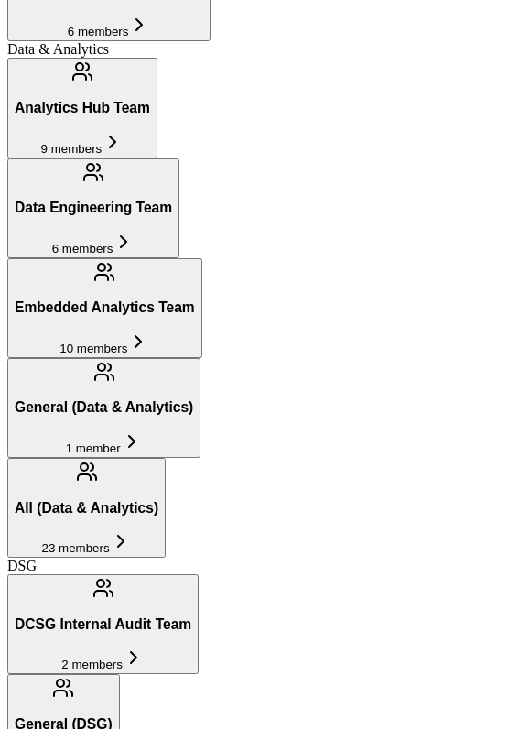
type input "saw"
type input "khu"
type input "[PERSON_NAME]"
type input "kleag"
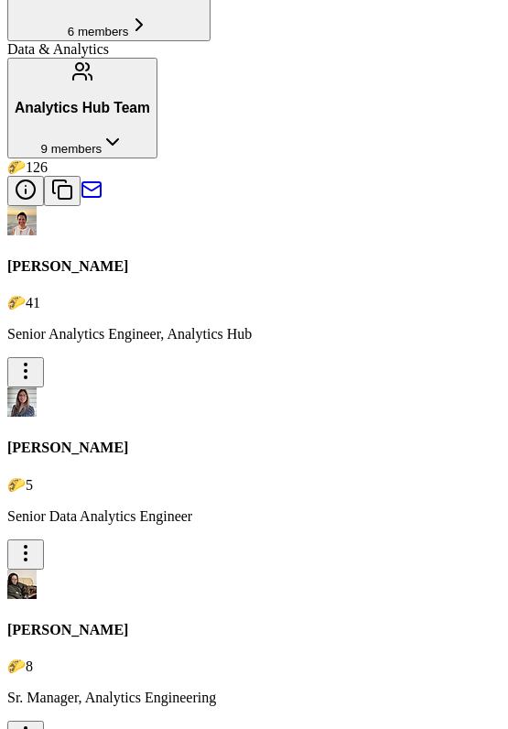
scroll to position [2846, 0]
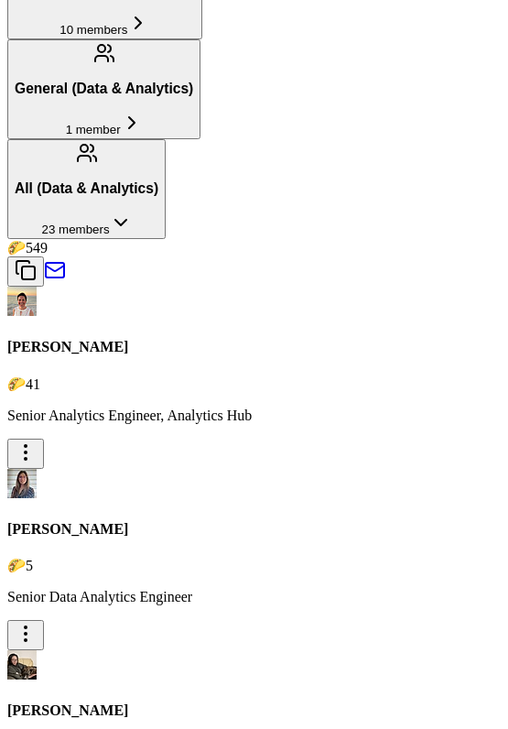
type input "prati"
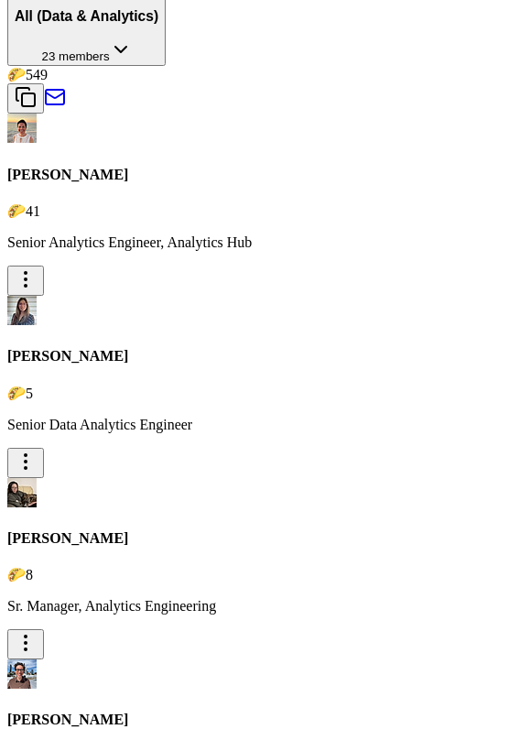
scroll to position [2764, 0]
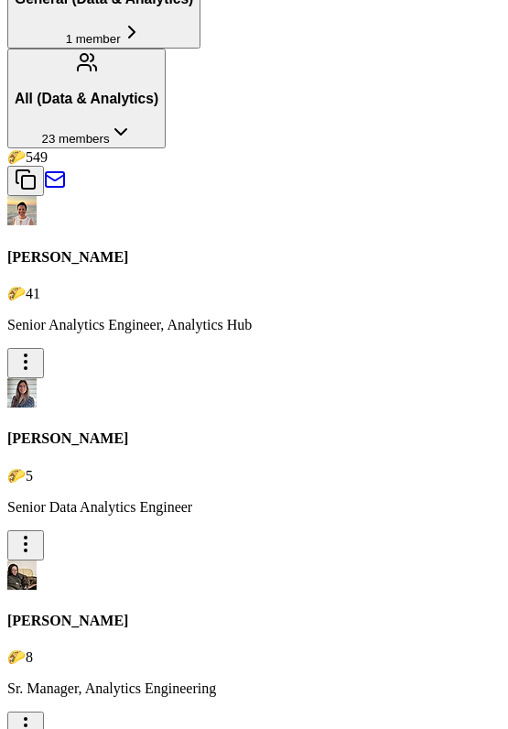
type input "[PERSON_NAME]"
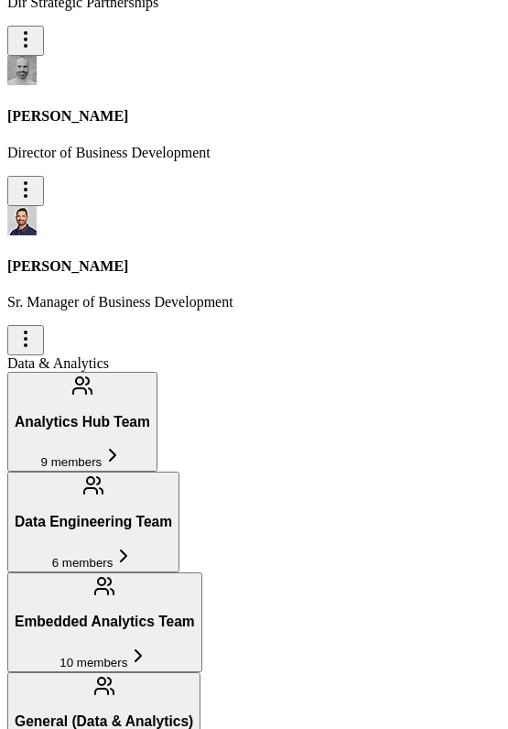
scroll to position [1565, 0]
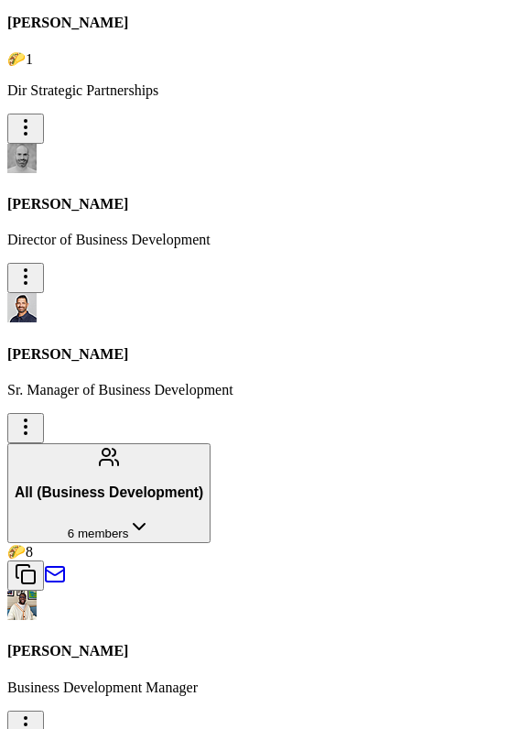
type input "palu"
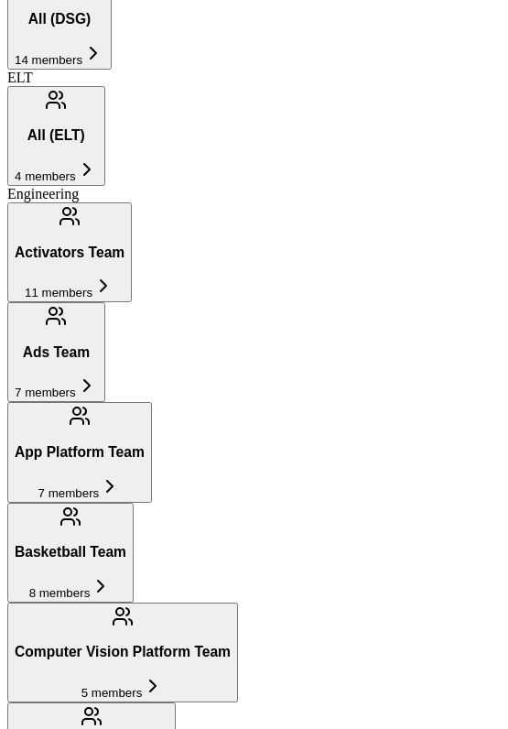
scroll to position [842, 0]
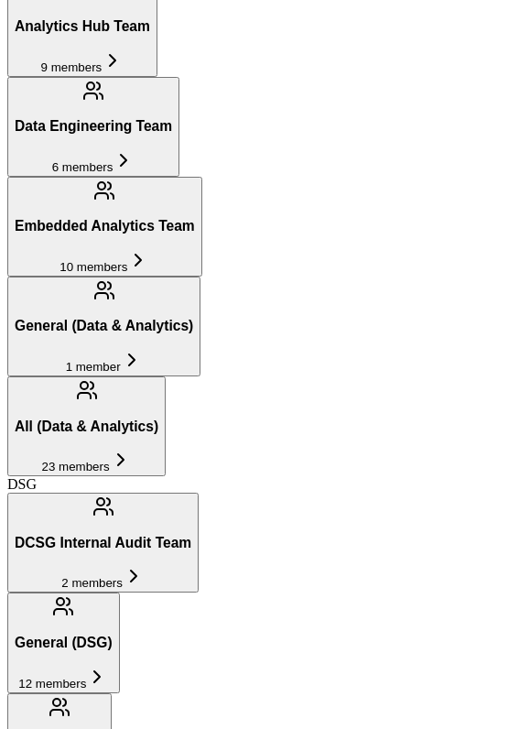
type input "hunter"
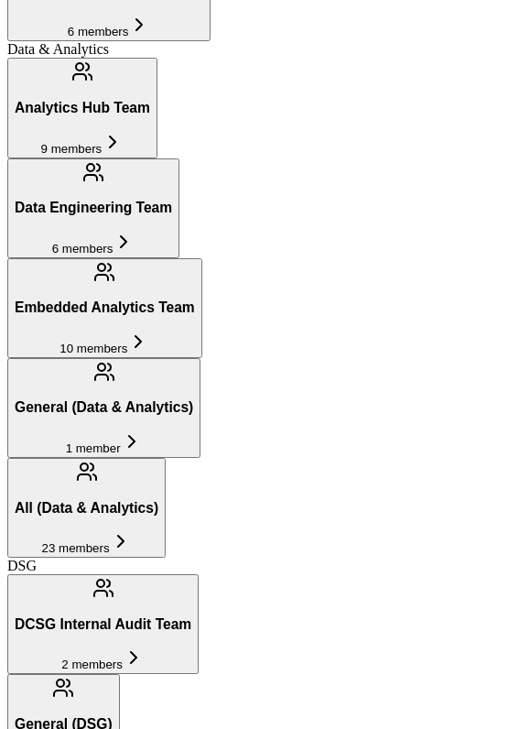
type input "secrea"
type input "clai"
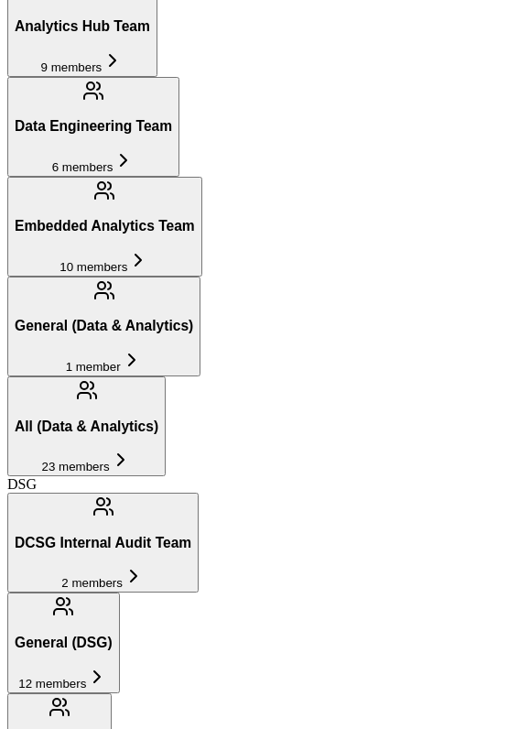
type input "[PERSON_NAME]"
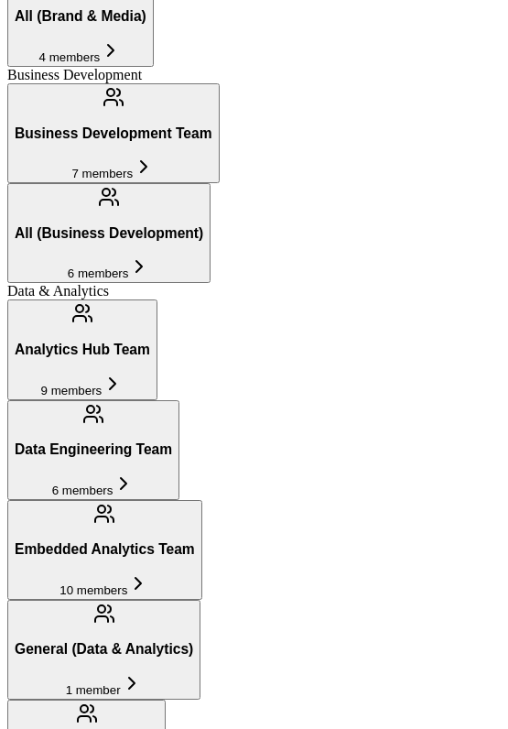
scroll to position [72, 0]
type input "[PERSON_NAME]"
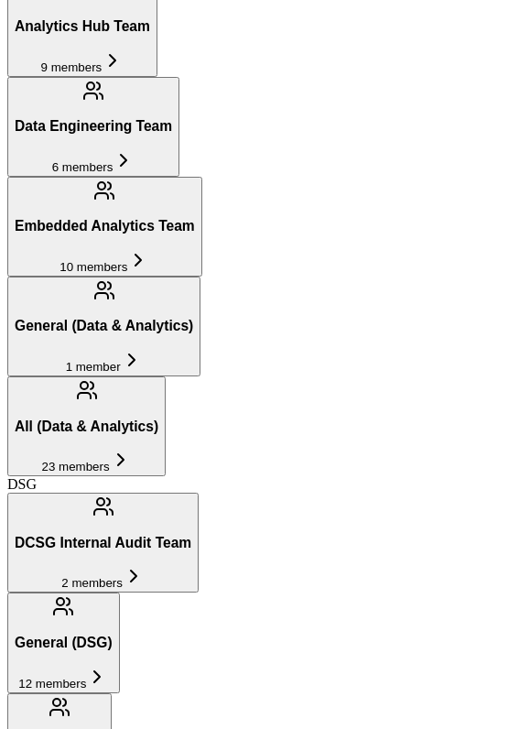
type input "yerika"
